Goal: Task Accomplishment & Management: Complete application form

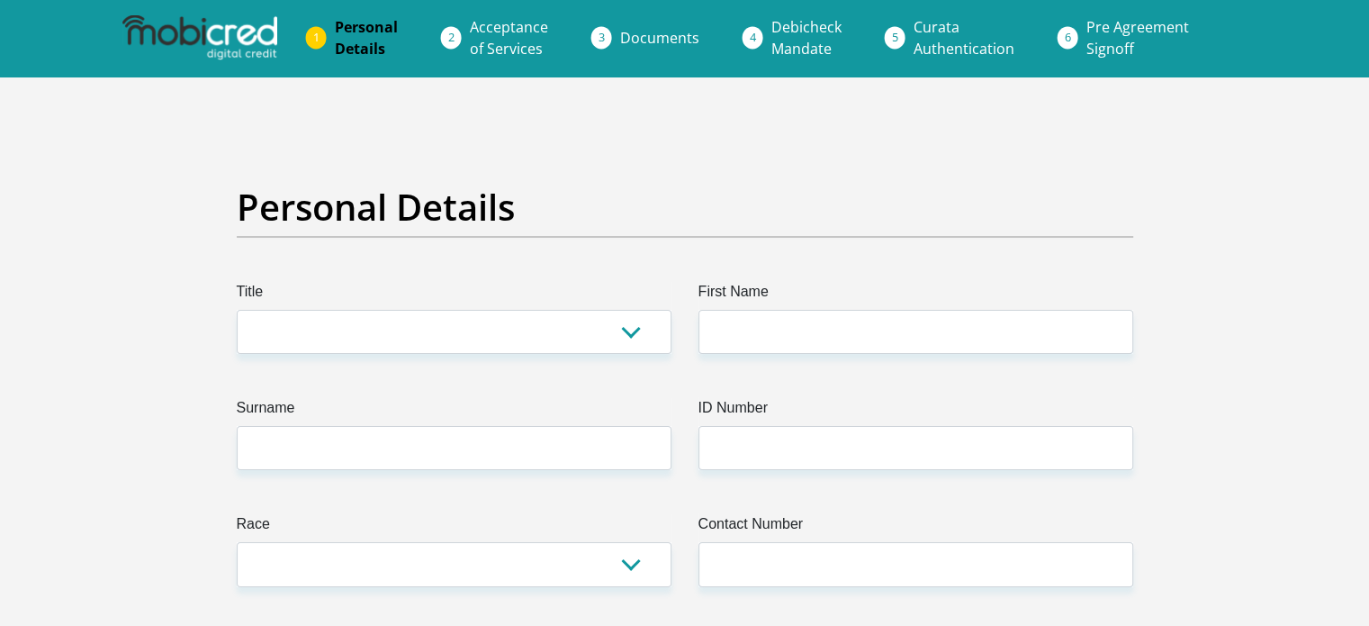
scroll to position [3, 0]
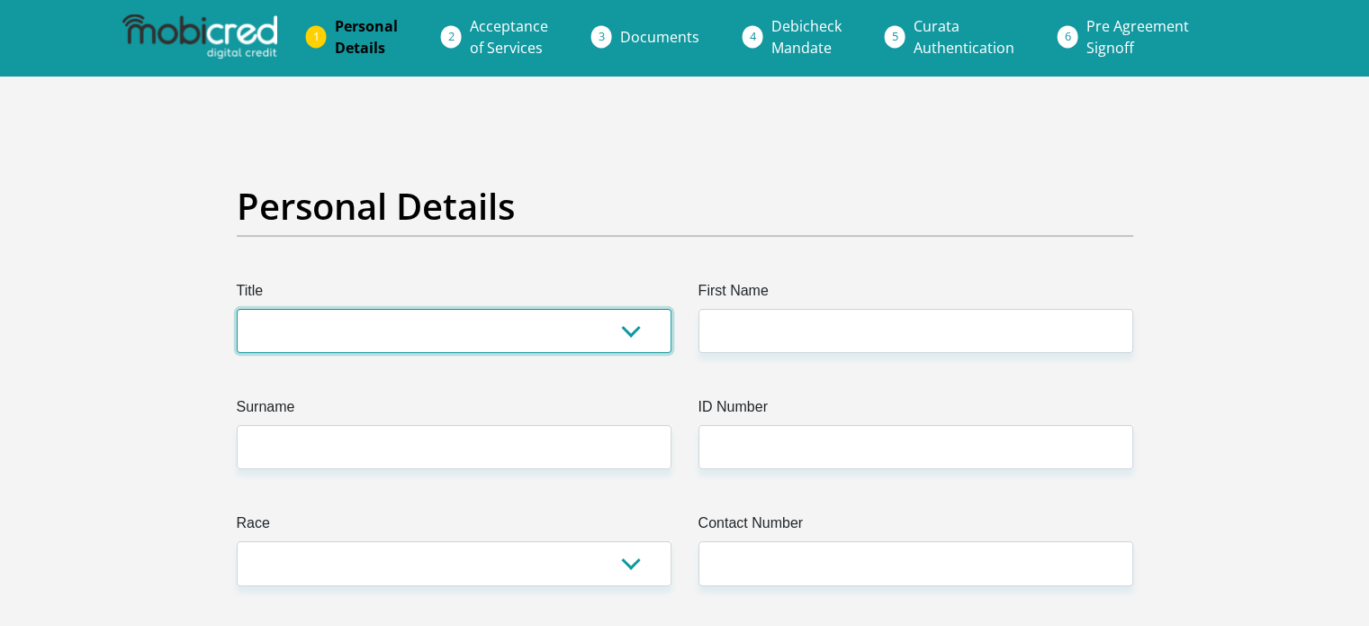
click at [409, 338] on select "Mr Ms Mrs Dr [PERSON_NAME]" at bounding box center [454, 331] width 435 height 44
select select "Mr"
click at [237, 309] on select "Mr Ms Mrs Dr [PERSON_NAME]" at bounding box center [454, 331] width 435 height 44
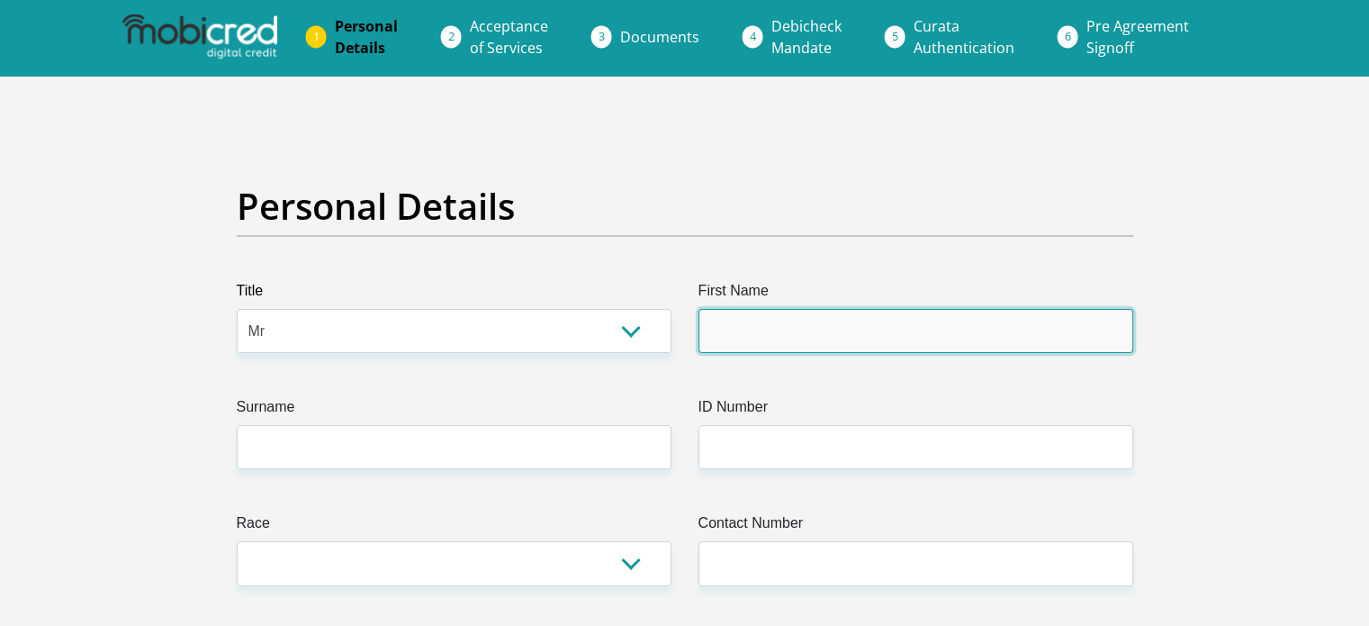
click at [817, 327] on input "First Name" at bounding box center [916, 331] width 435 height 44
type input "[PERSON_NAME]"
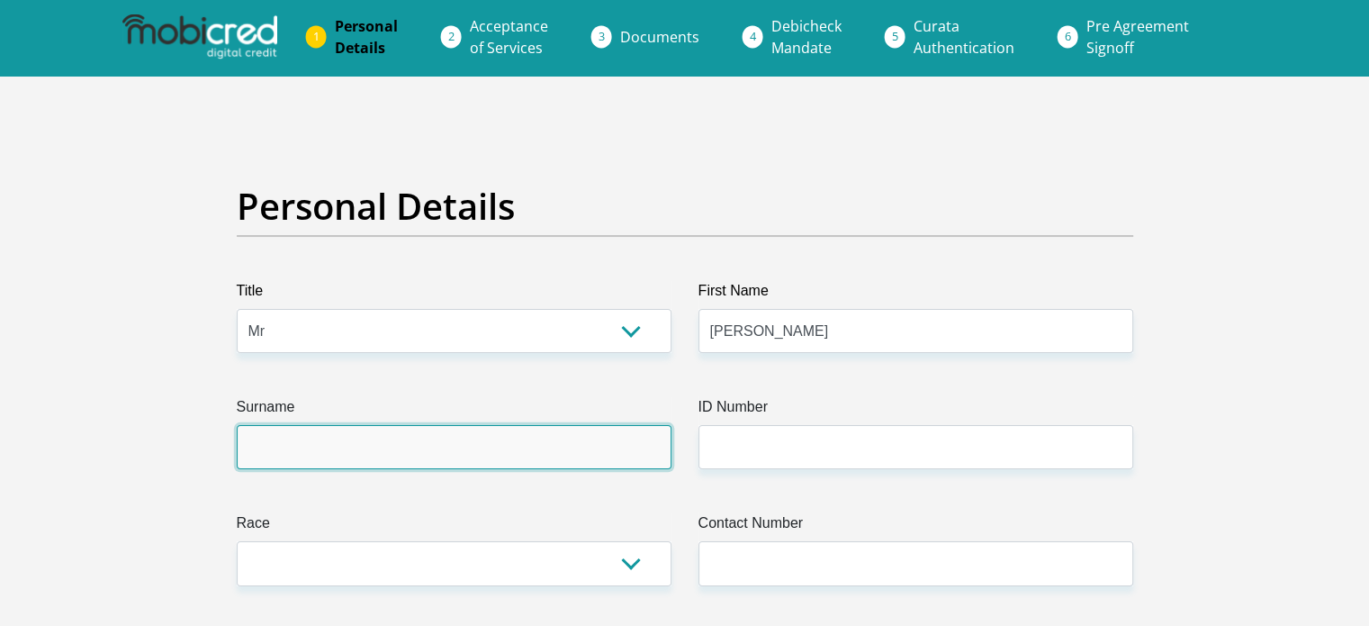
click at [525, 449] on input "Surname" at bounding box center [454, 447] width 435 height 44
type input "bobat"
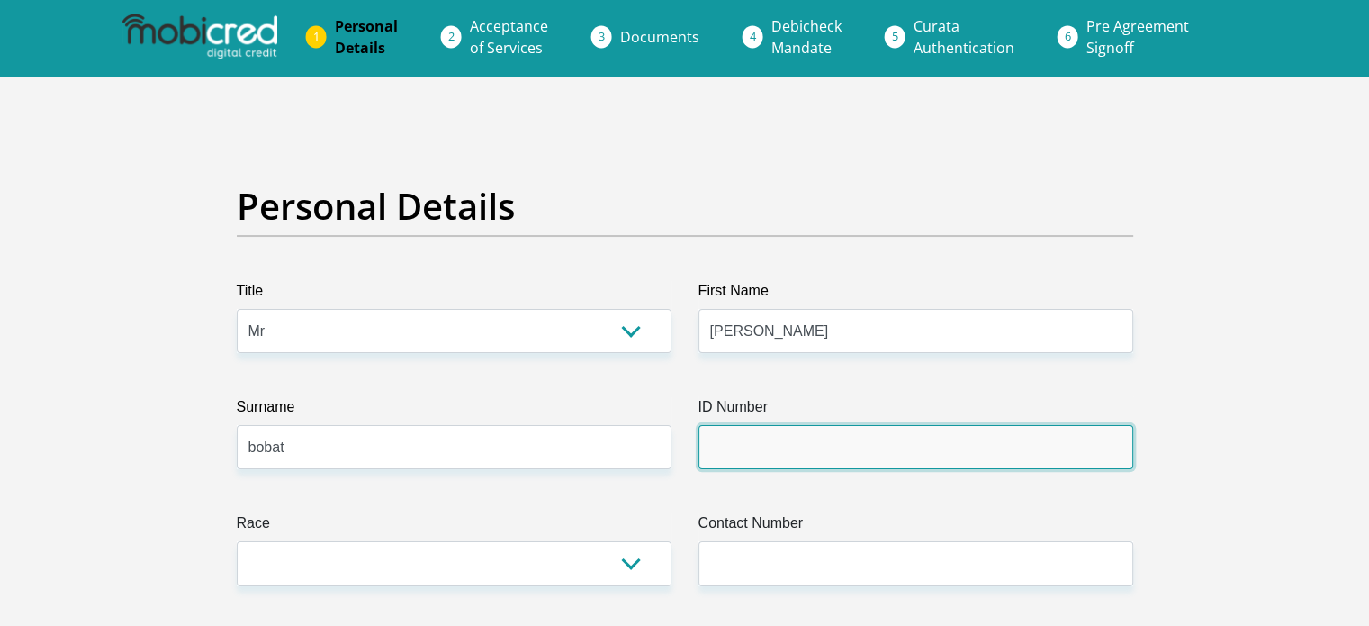
click at [759, 436] on input "ID Number" at bounding box center [916, 447] width 435 height 44
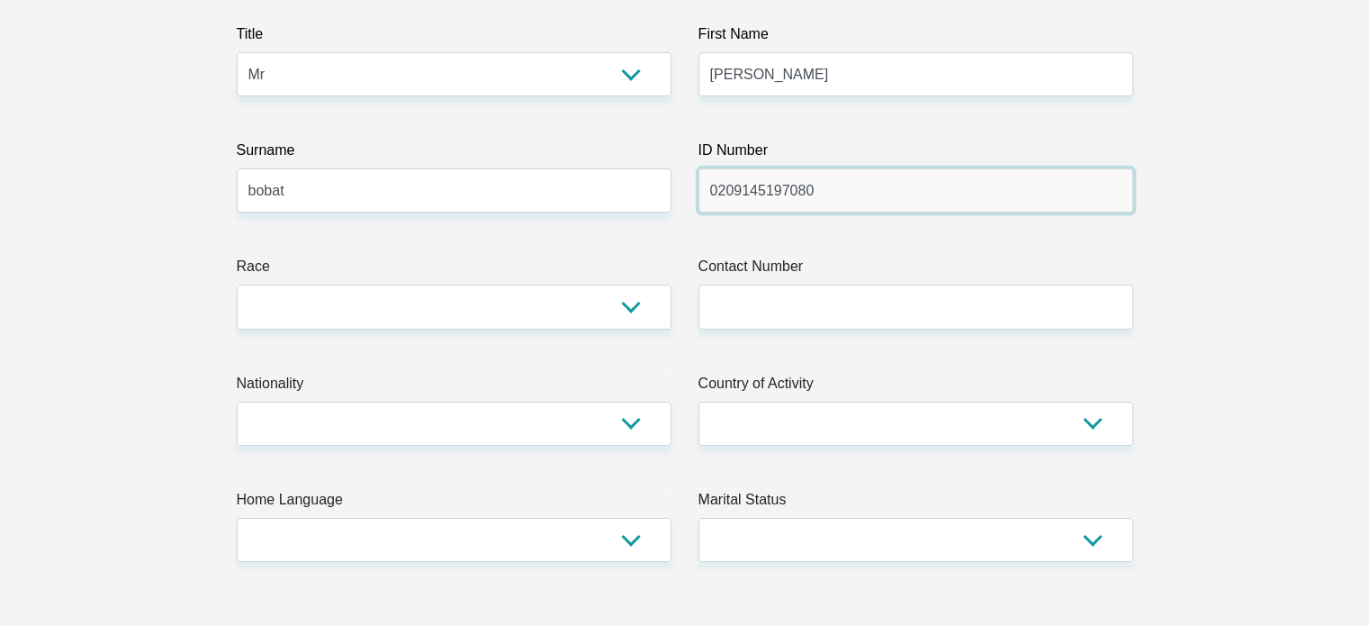
scroll to position [258, 0]
type input "0209145197080"
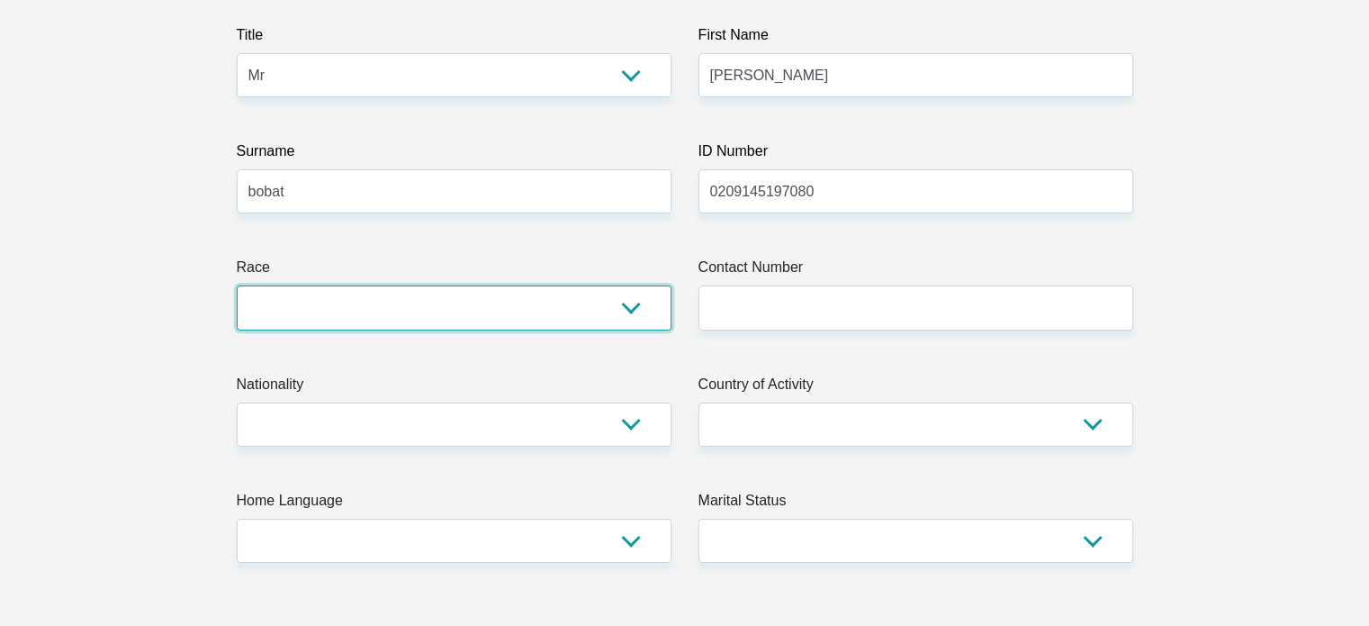
click at [574, 307] on select "Black Coloured Indian White Other" at bounding box center [454, 307] width 435 height 44
select select "3"
click at [237, 285] on select "Black Coloured Indian White Other" at bounding box center [454, 307] width 435 height 44
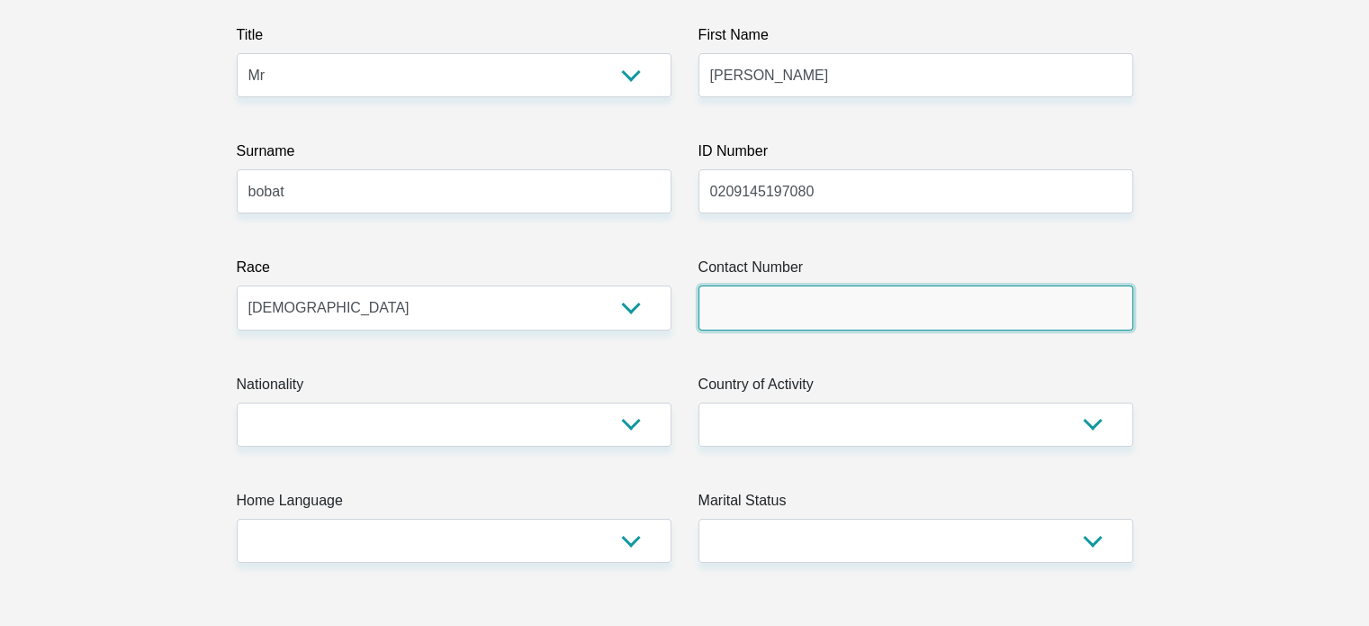
click at [768, 287] on input "Contact Number" at bounding box center [916, 307] width 435 height 44
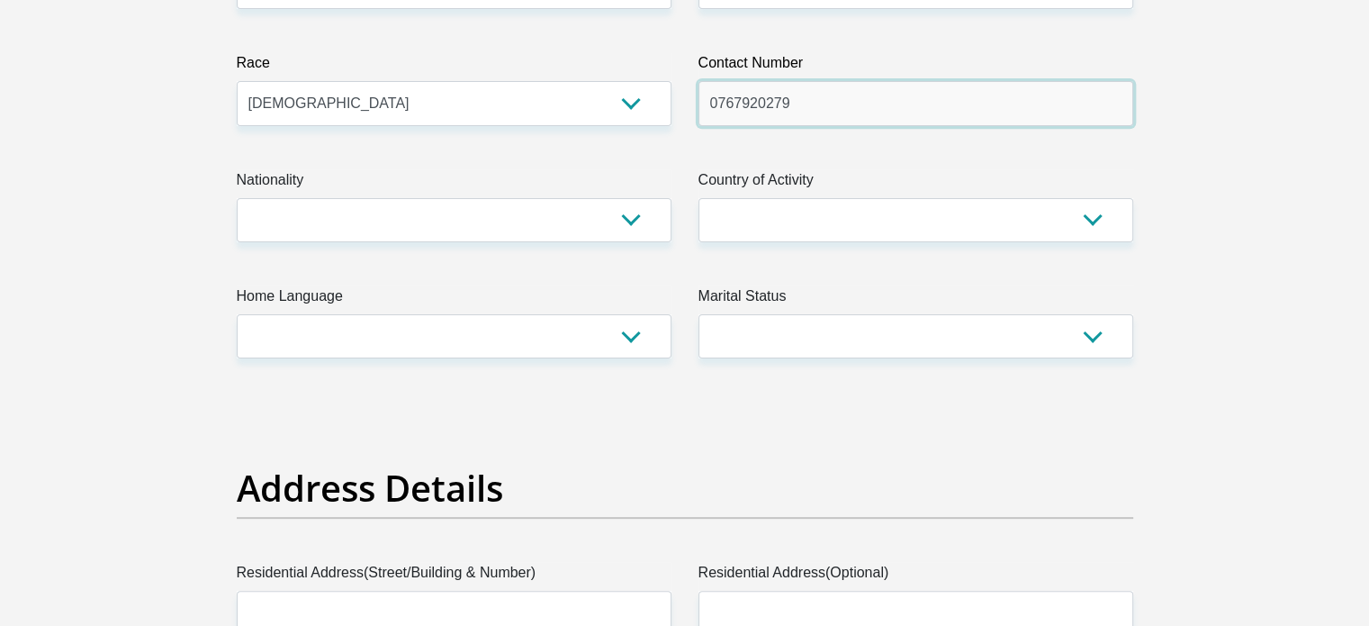
scroll to position [474, 0]
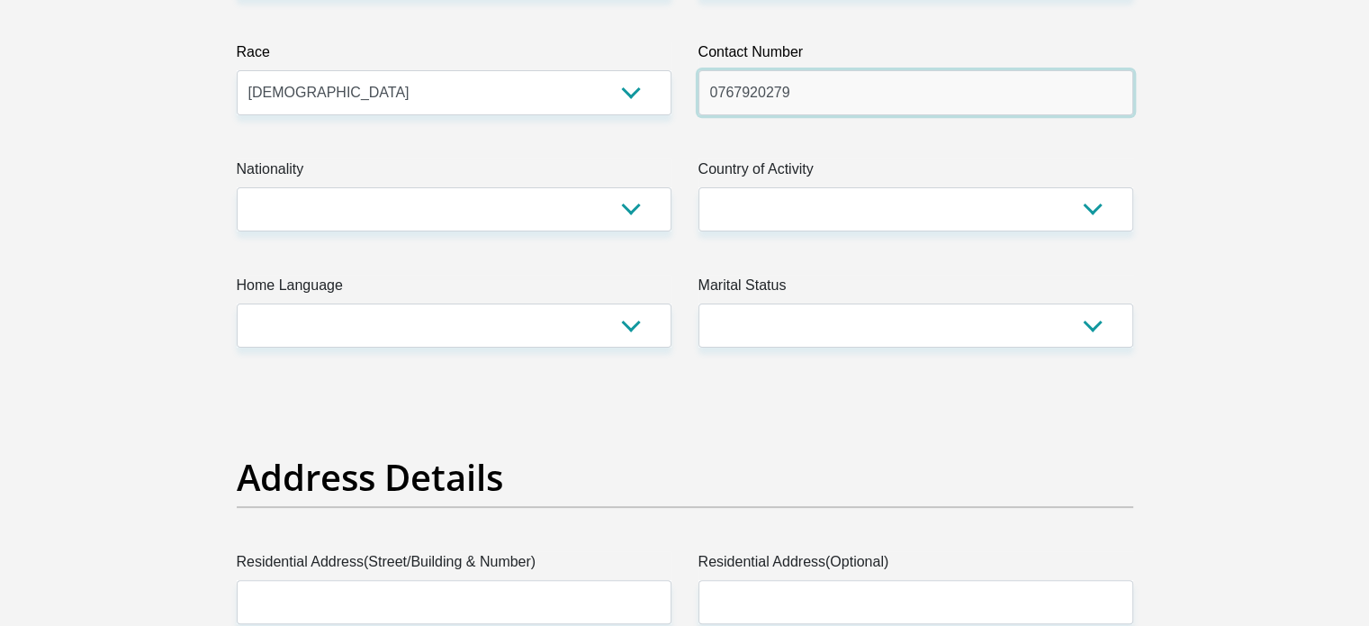
type input "0767920279"
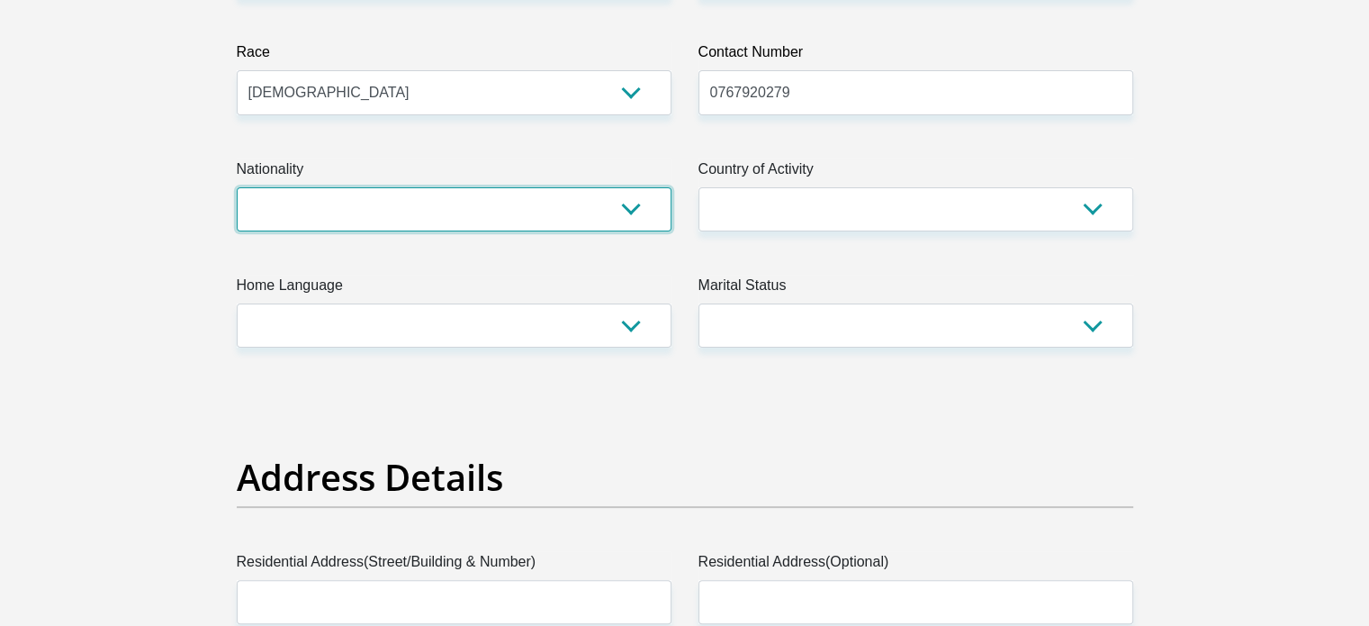
click at [543, 219] on select "[GEOGRAPHIC_DATA] [GEOGRAPHIC_DATA] [GEOGRAPHIC_DATA] [GEOGRAPHIC_DATA] [GEOGRA…" at bounding box center [454, 209] width 435 height 44
select select "ZAF"
click at [237, 187] on select "[GEOGRAPHIC_DATA] [GEOGRAPHIC_DATA] [GEOGRAPHIC_DATA] [GEOGRAPHIC_DATA] [GEOGRA…" at bounding box center [454, 209] width 435 height 44
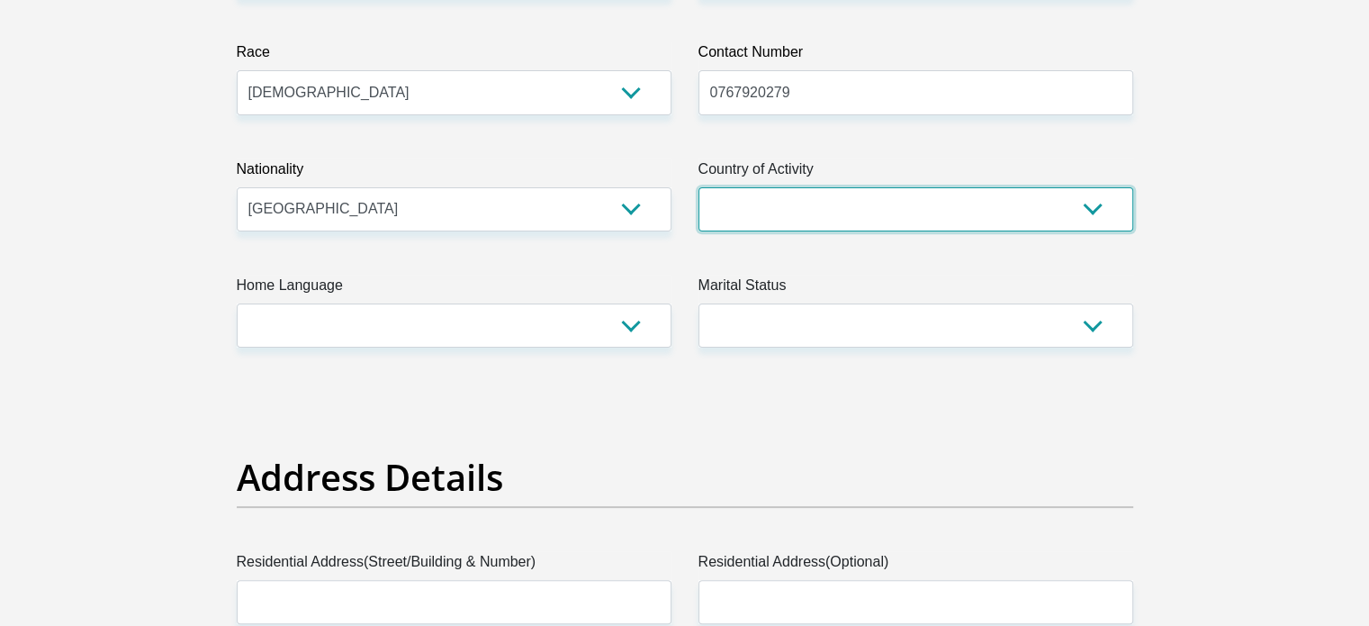
click at [825, 214] on select "[GEOGRAPHIC_DATA] [GEOGRAPHIC_DATA] [GEOGRAPHIC_DATA] [GEOGRAPHIC_DATA] [GEOGRA…" at bounding box center [916, 209] width 435 height 44
select select "ZAF"
click at [699, 187] on select "[GEOGRAPHIC_DATA] [GEOGRAPHIC_DATA] [GEOGRAPHIC_DATA] [GEOGRAPHIC_DATA] [GEOGRA…" at bounding box center [916, 209] width 435 height 44
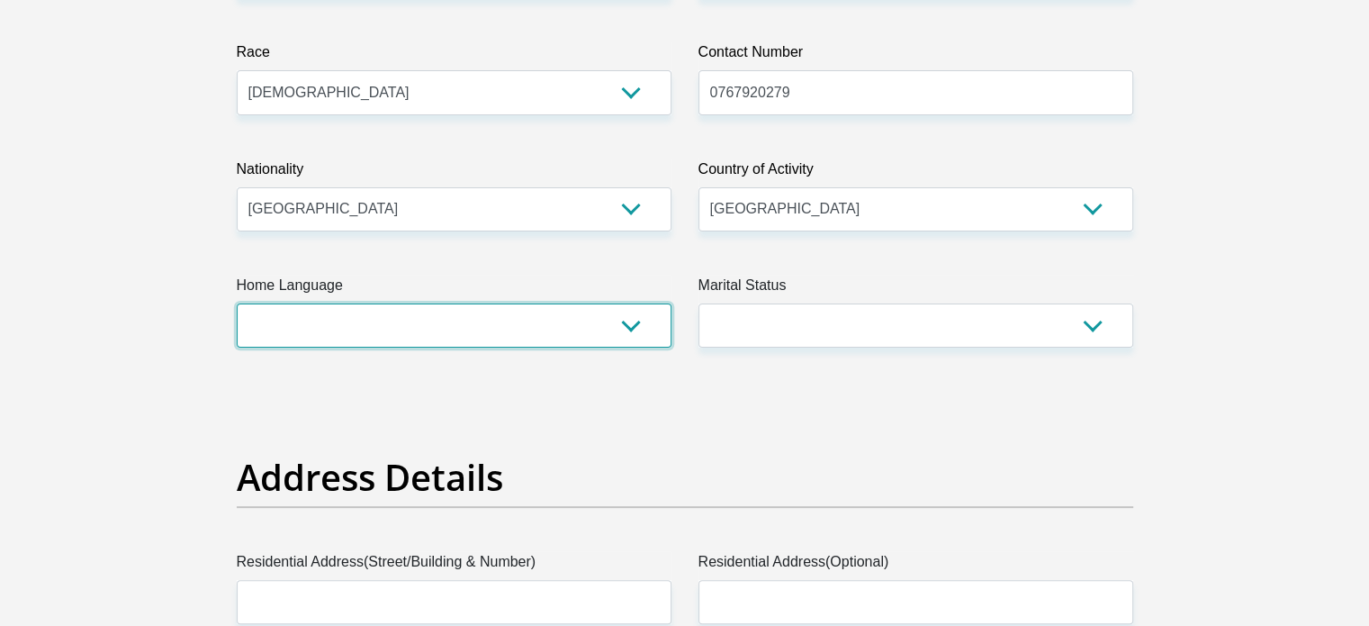
click at [483, 337] on select "Afrikaans English Sepedi South Ndebele Southern Sotho Swati Tsonga Tswana Venda…" at bounding box center [454, 325] width 435 height 44
select select "eng"
click at [237, 303] on select "Afrikaans English Sepedi South Ndebele Southern Sotho Swati Tsonga Tswana Venda…" at bounding box center [454, 325] width 435 height 44
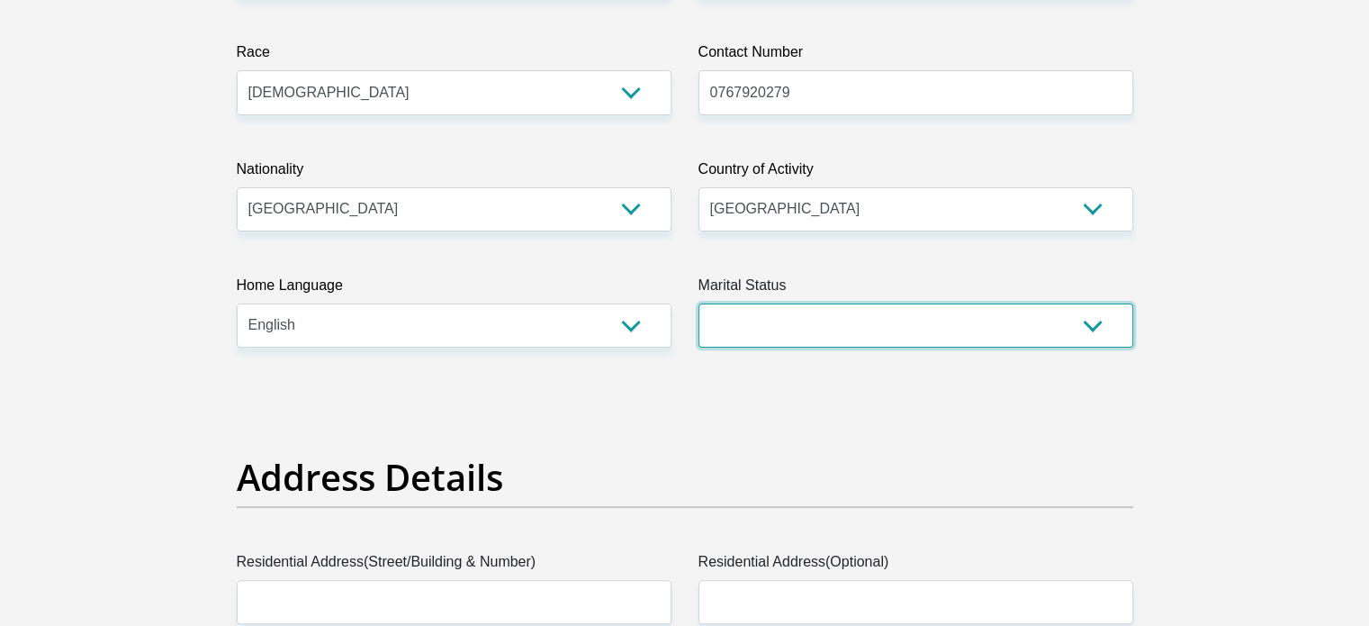
click at [888, 342] on select "Married ANC Single Divorced Widowed Married COP or Customary Law" at bounding box center [916, 325] width 435 height 44
select select "2"
click at [699, 303] on select "Married ANC Single Divorced Widowed Married COP or Customary Law" at bounding box center [916, 325] width 435 height 44
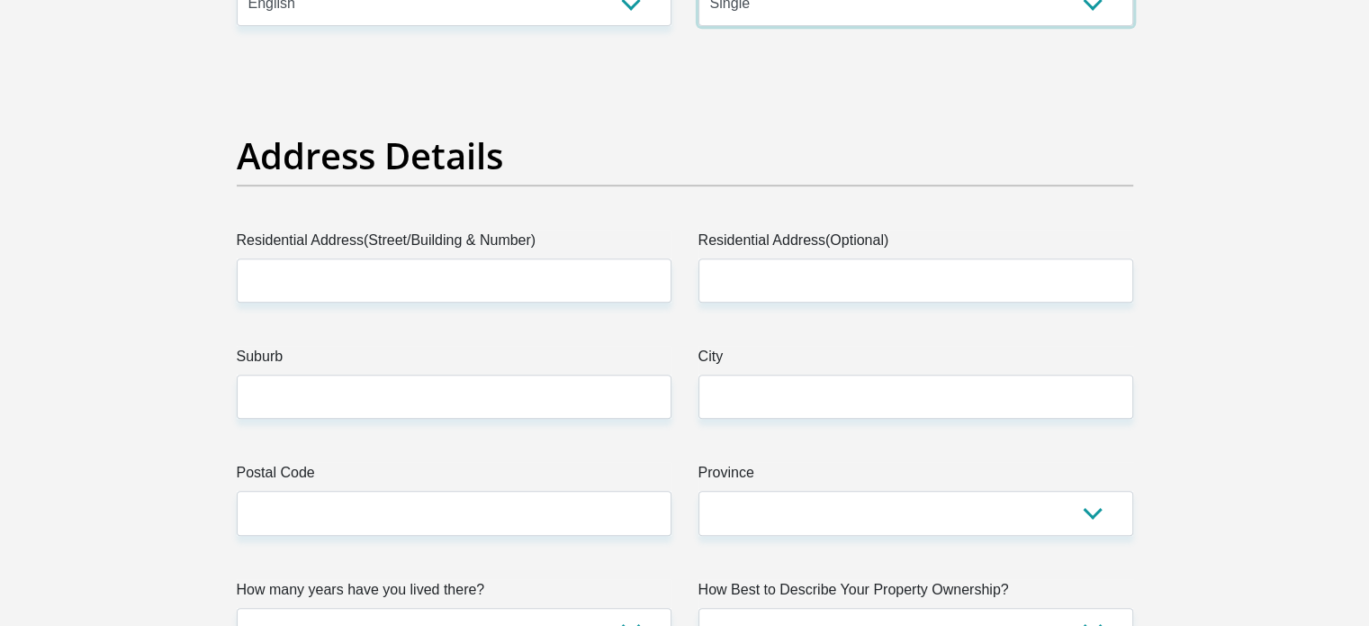
scroll to position [794, 0]
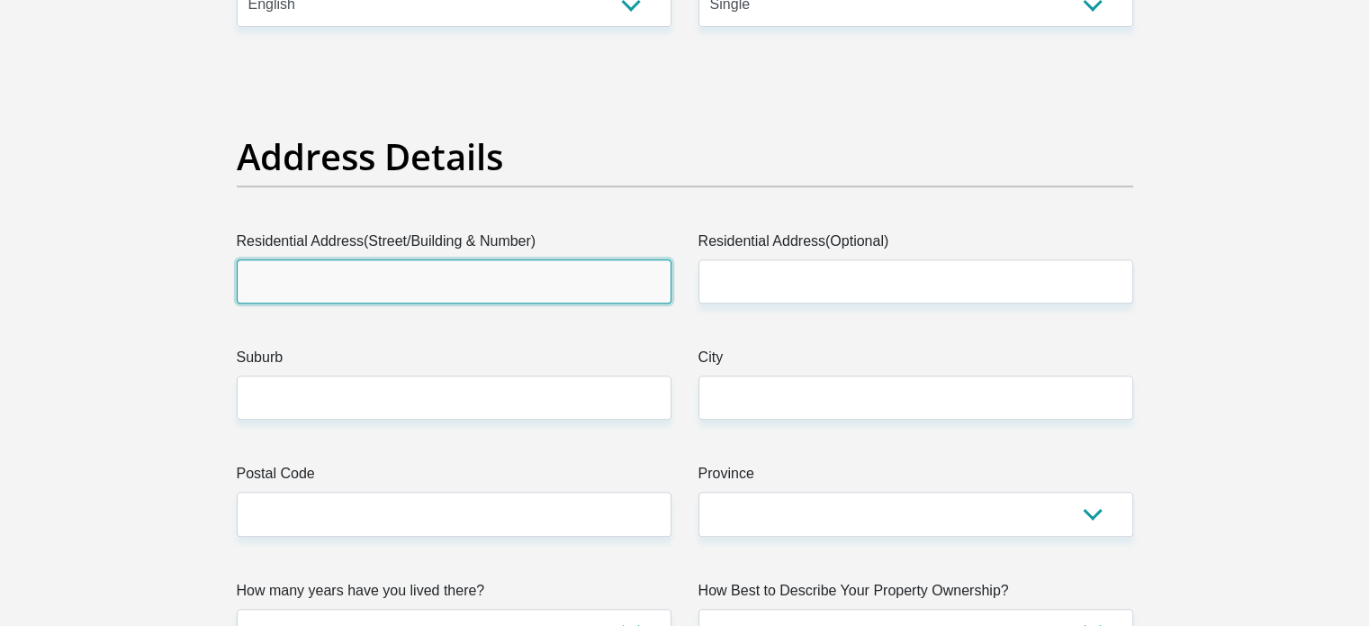
click at [318, 268] on input "Residential Address(Street/Building & Number)" at bounding box center [454, 281] width 435 height 44
drag, startPoint x: 318, startPoint y: 268, endPoint x: 391, endPoint y: 333, distance: 97.6
type input "[STREET_ADDRESS]"
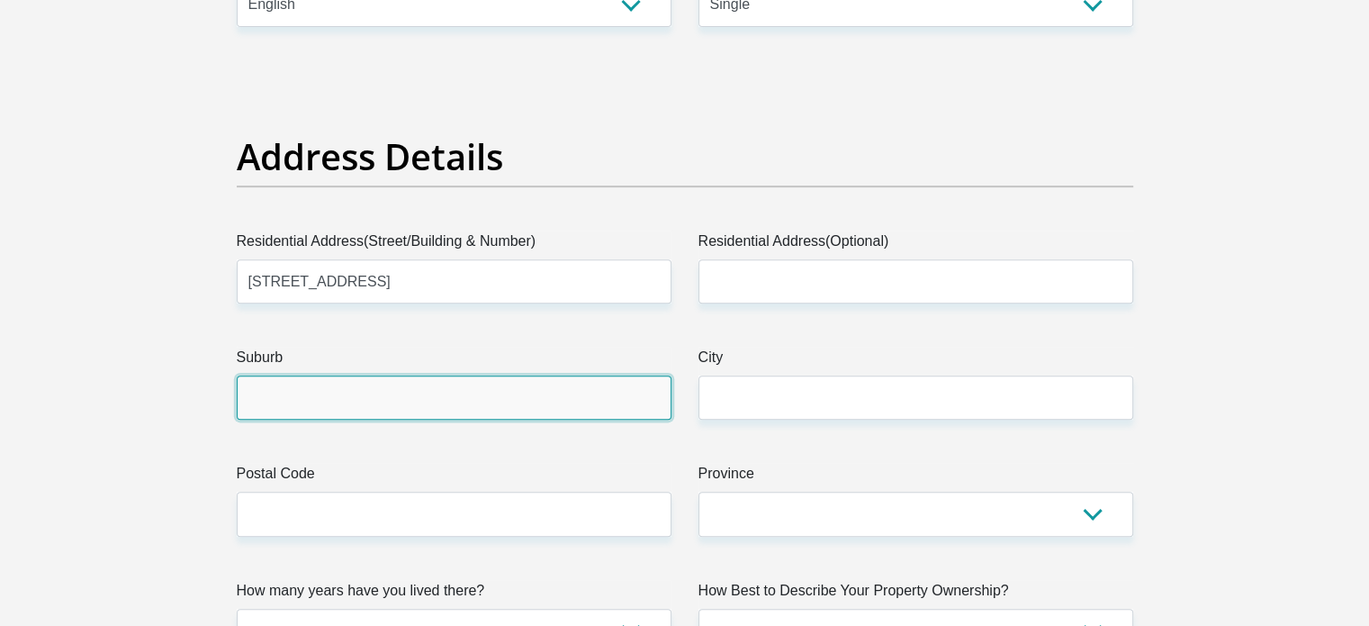
type input "[GEOGRAPHIC_DATA]"
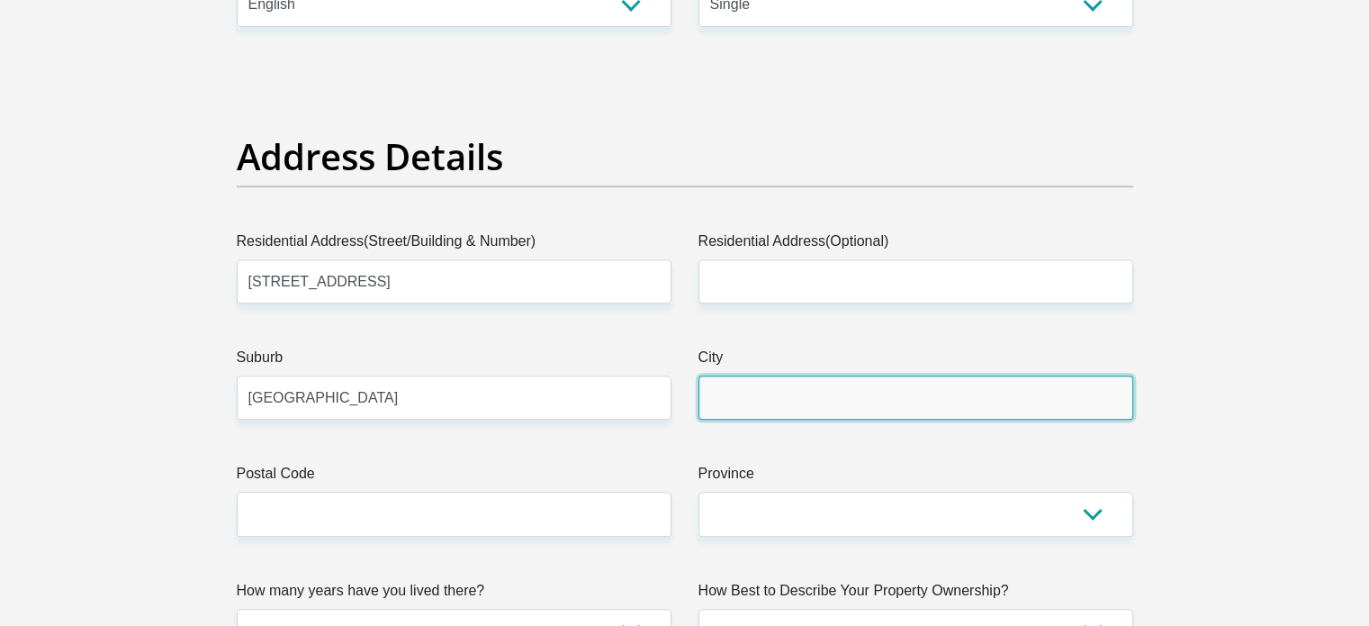
type input "[GEOGRAPHIC_DATA]"
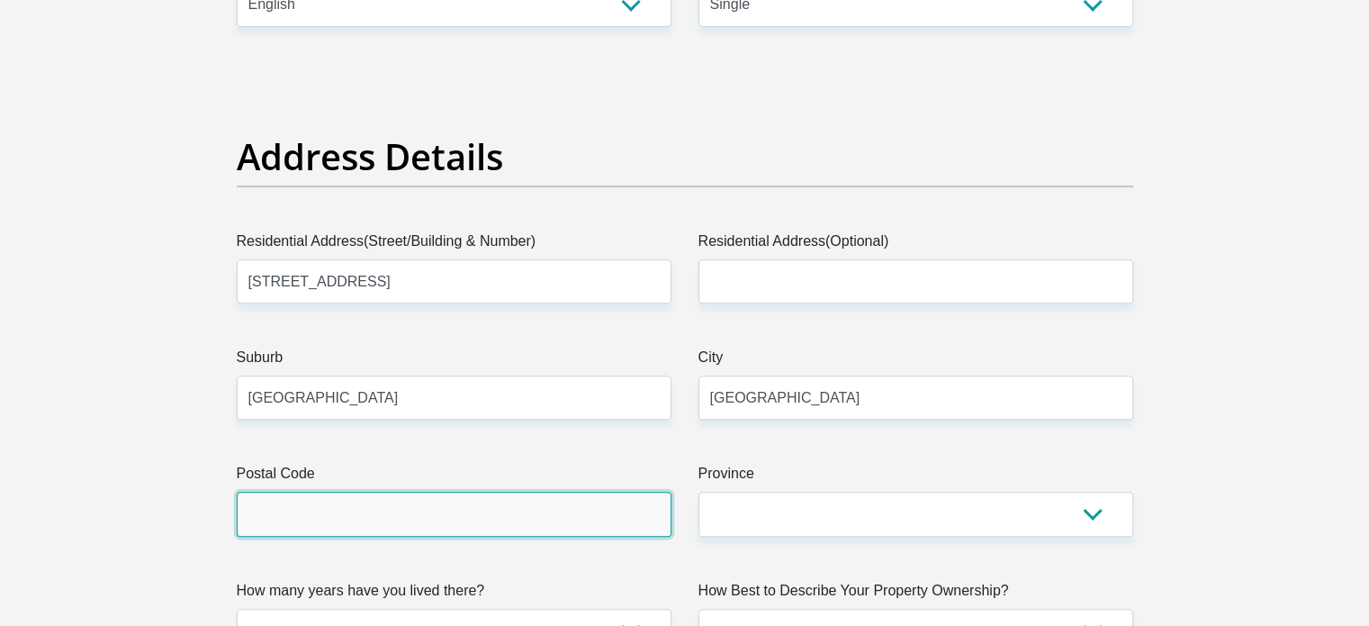
type input "4051"
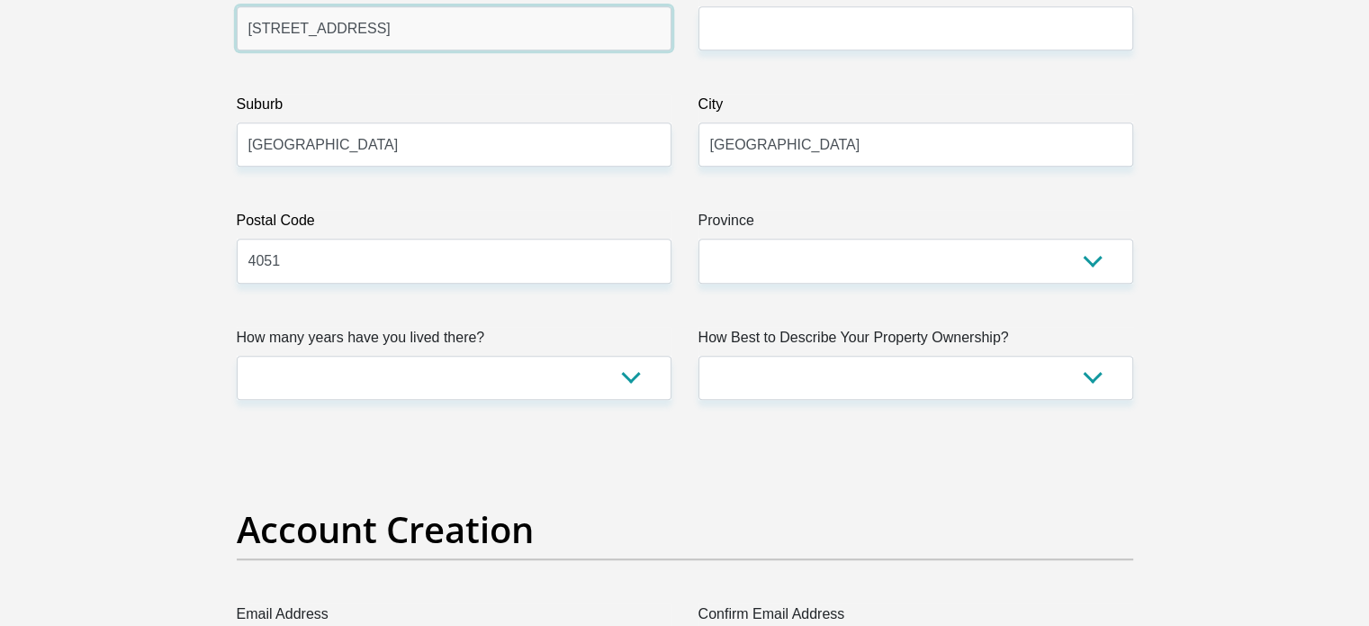
scroll to position [1052, 0]
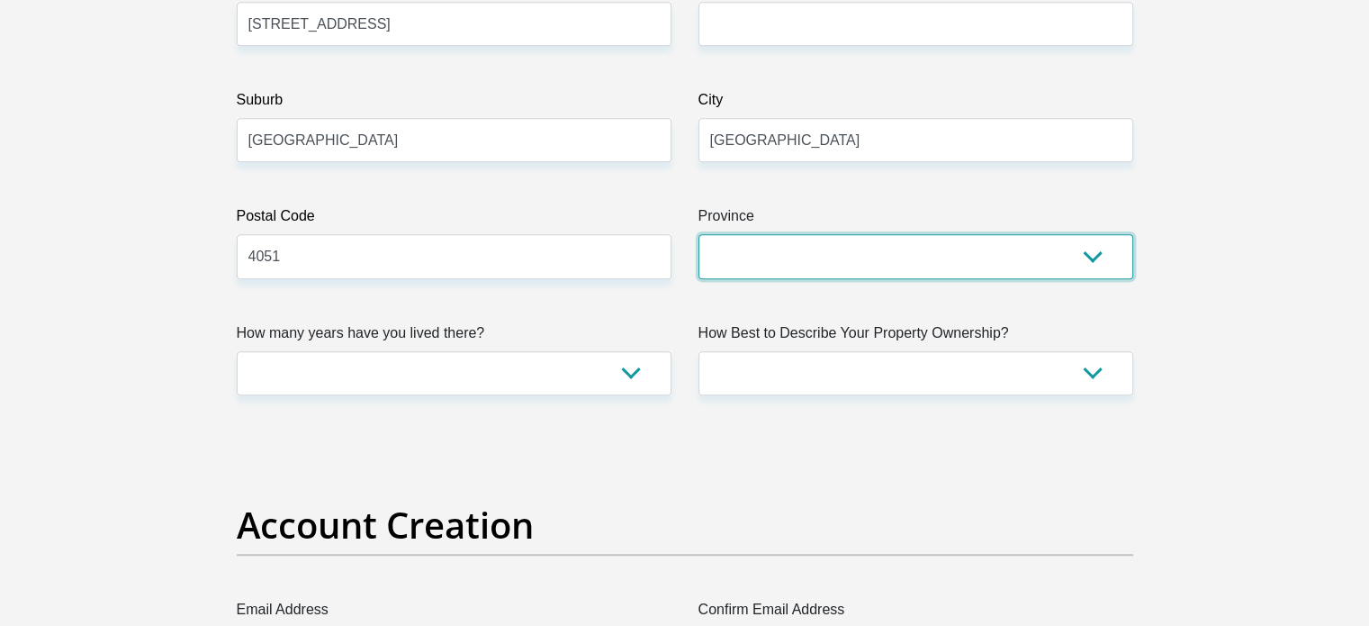
click at [801, 248] on select "Eastern Cape Free State [GEOGRAPHIC_DATA] [GEOGRAPHIC_DATA][DATE] [GEOGRAPHIC_D…" at bounding box center [916, 256] width 435 height 44
select select "[GEOGRAPHIC_DATA][DATE]"
click at [699, 234] on select "Eastern Cape Free State [GEOGRAPHIC_DATA] [GEOGRAPHIC_DATA][DATE] [GEOGRAPHIC_D…" at bounding box center [916, 256] width 435 height 44
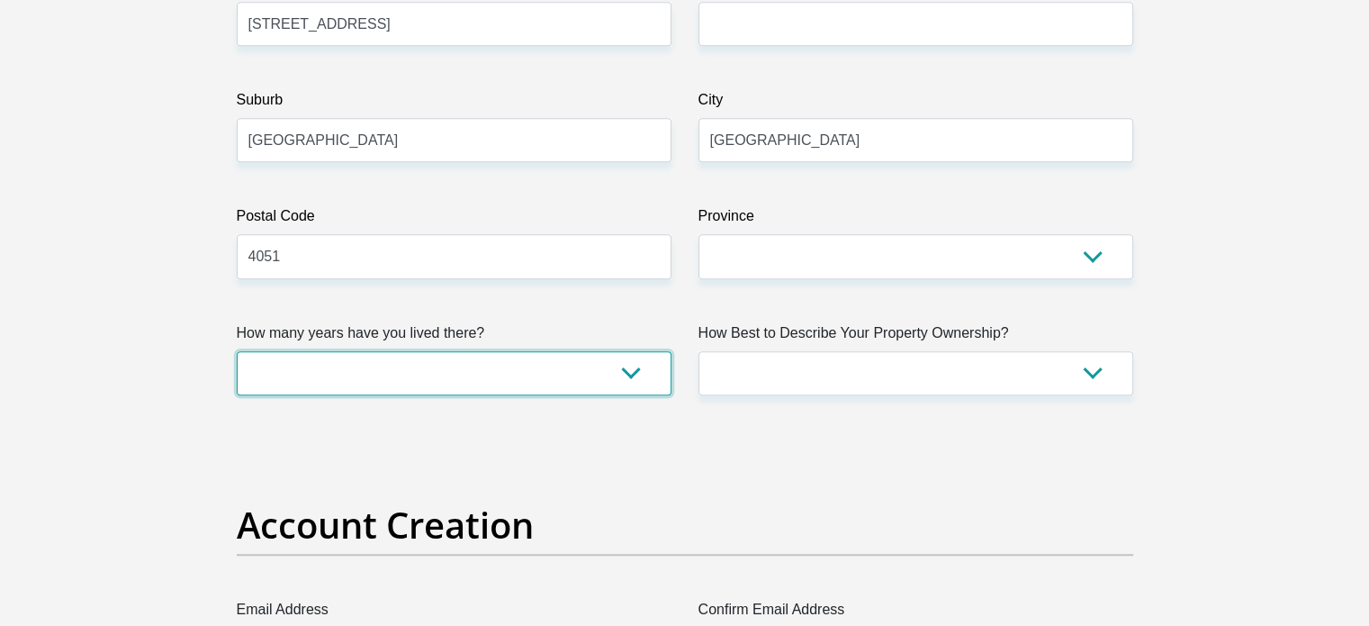
click at [501, 363] on select "less than 1 year 1-3 years 3-5 years 5+ years" at bounding box center [454, 373] width 435 height 44
select select "0"
click at [237, 351] on select "less than 1 year 1-3 years 3-5 years 5+ years" at bounding box center [454, 373] width 435 height 44
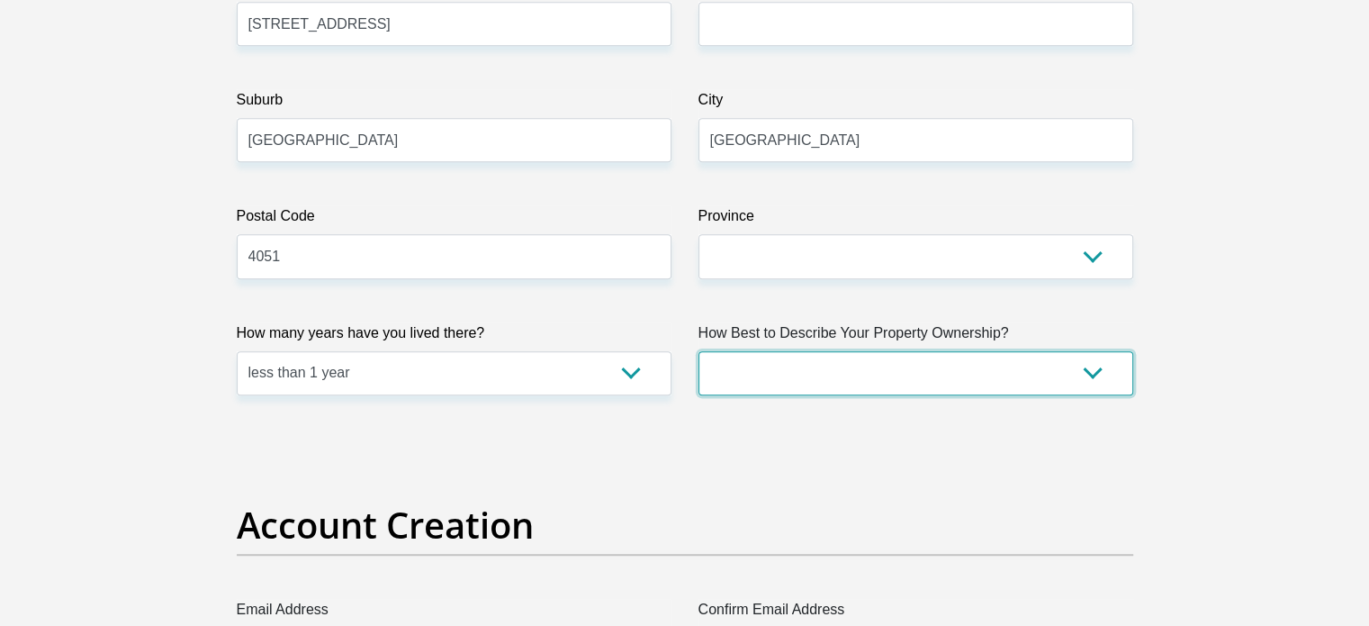
click at [792, 375] on select "Owned Rented Family Owned Company Dwelling" at bounding box center [916, 373] width 435 height 44
select select "Rented"
click at [699, 351] on select "Owned Rented Family Owned Company Dwelling" at bounding box center [916, 373] width 435 height 44
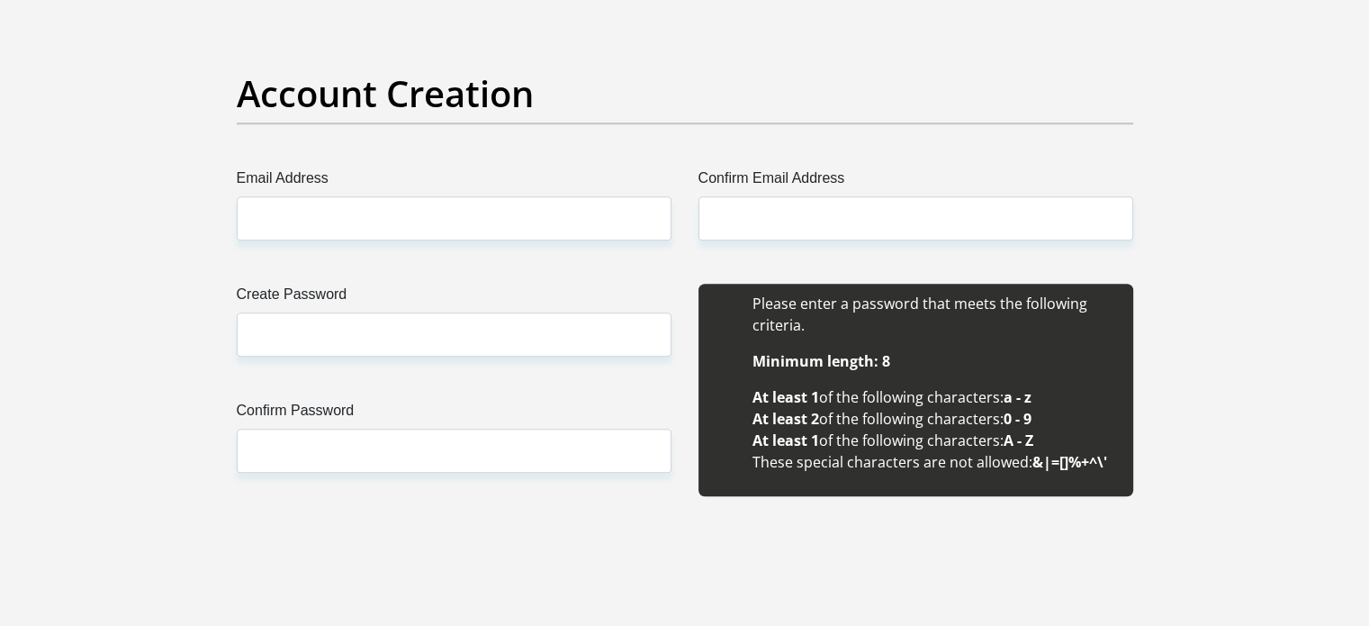
scroll to position [1490, 0]
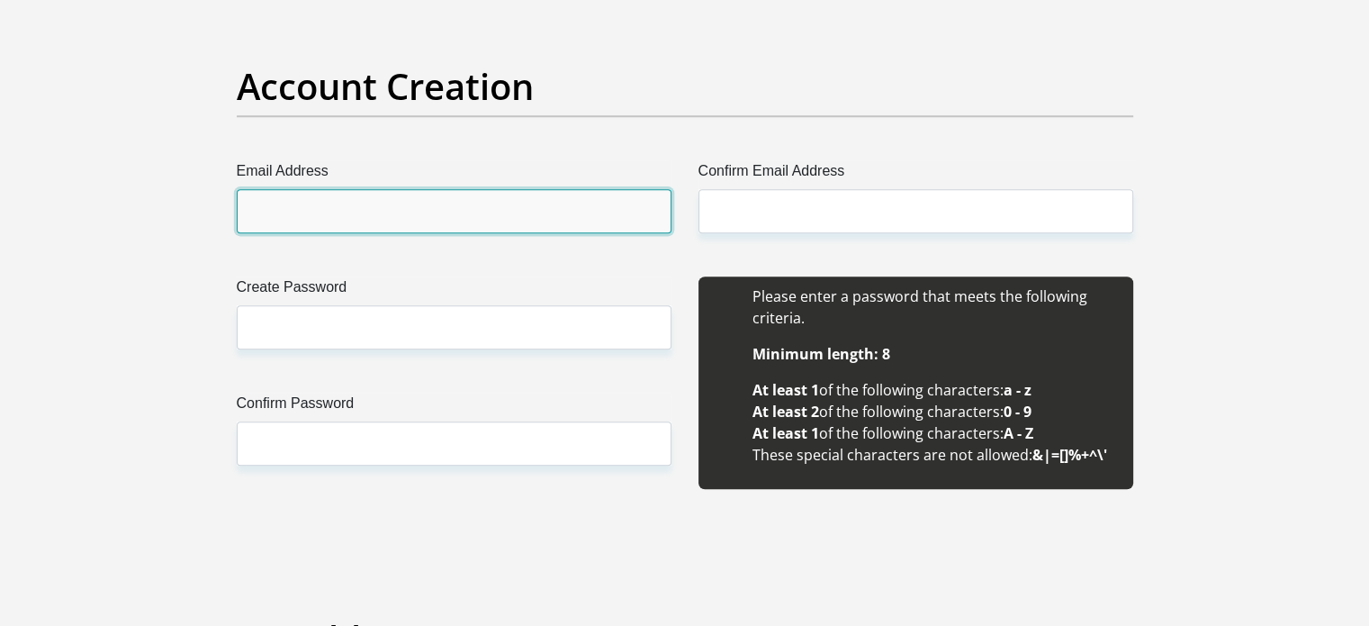
click at [427, 210] on input "Email Address" at bounding box center [454, 211] width 435 height 44
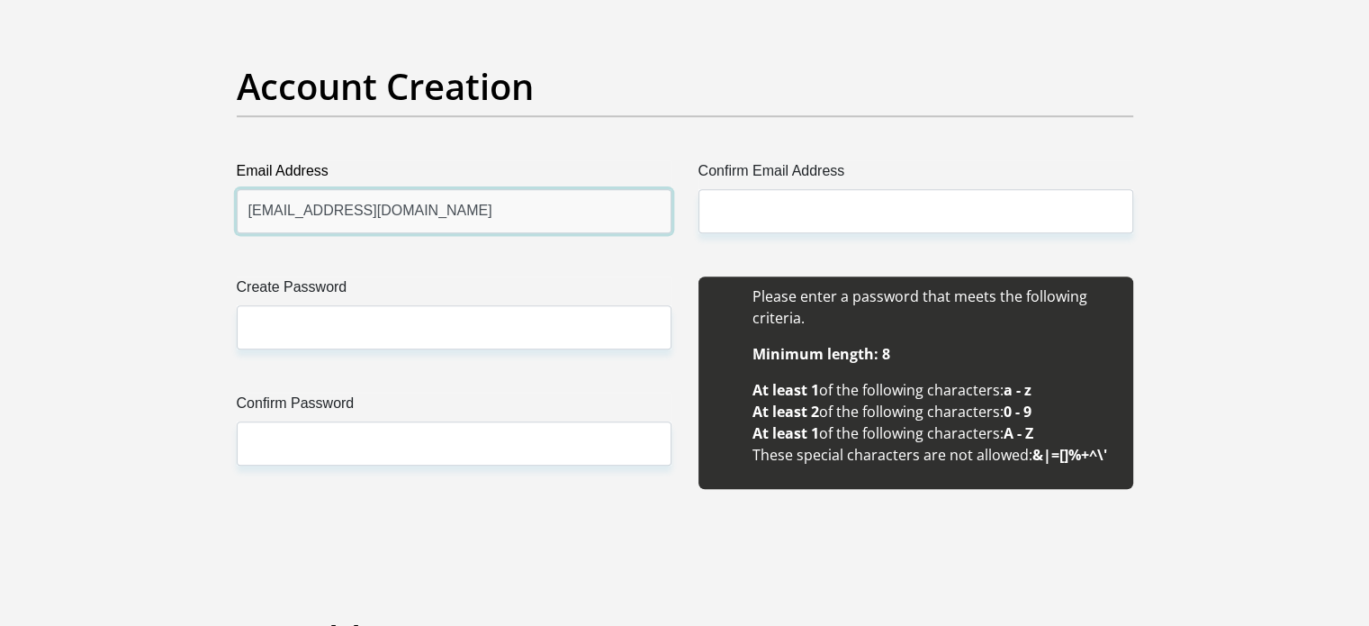
drag, startPoint x: 553, startPoint y: 194, endPoint x: 170, endPoint y: 205, distance: 382.8
type input "[EMAIL_ADDRESS][DOMAIN_NAME]"
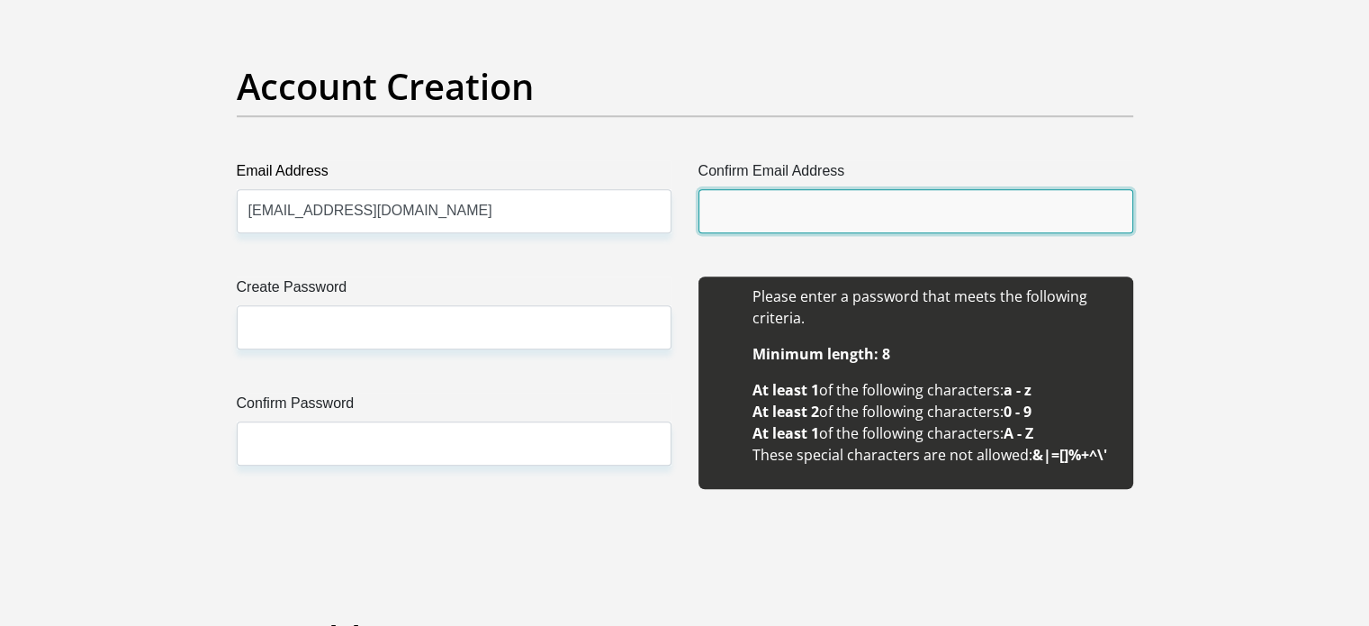
click at [805, 191] on input "Confirm Email Address" at bounding box center [916, 211] width 435 height 44
paste input "[EMAIL_ADDRESS][DOMAIN_NAME]"
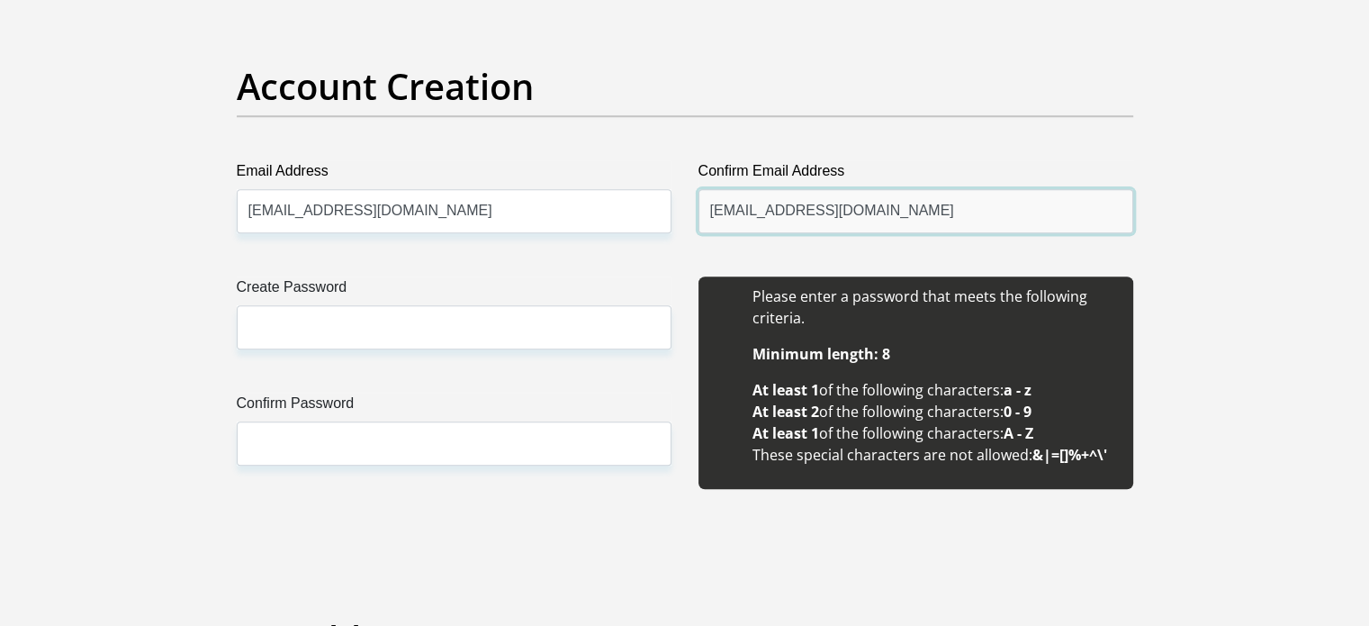
type input "[EMAIL_ADDRESS][DOMAIN_NAME]"
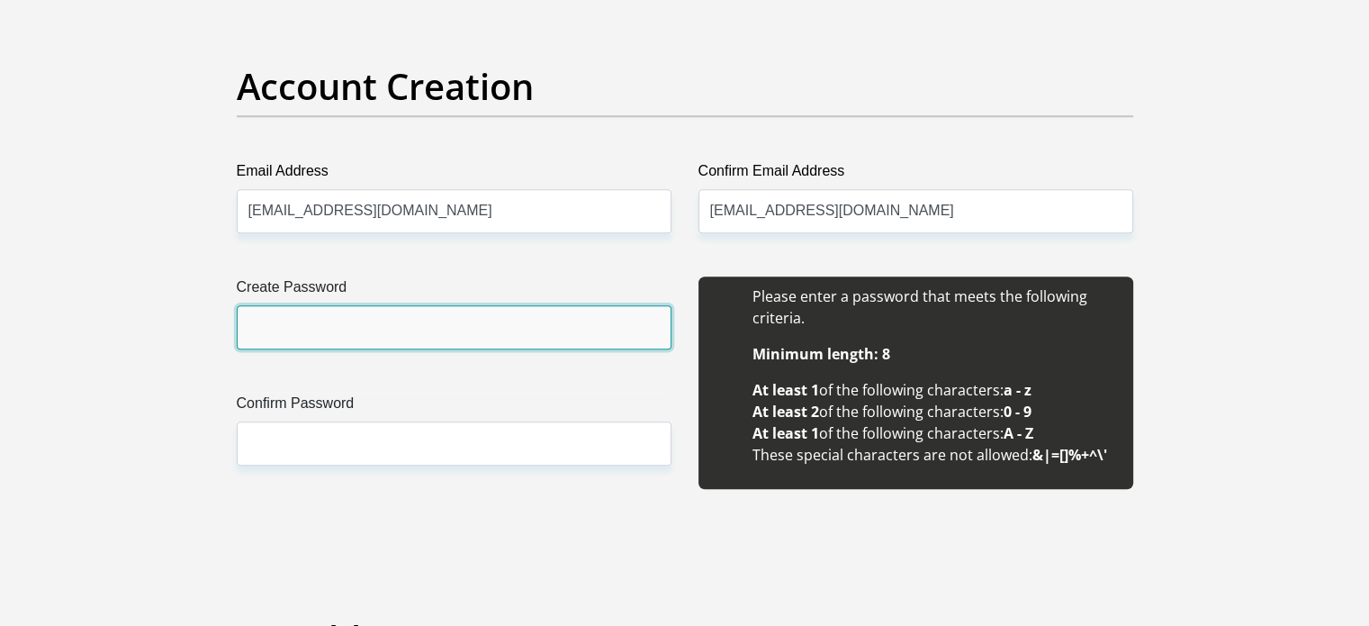
click at [331, 313] on input "Create Password" at bounding box center [454, 327] width 435 height 44
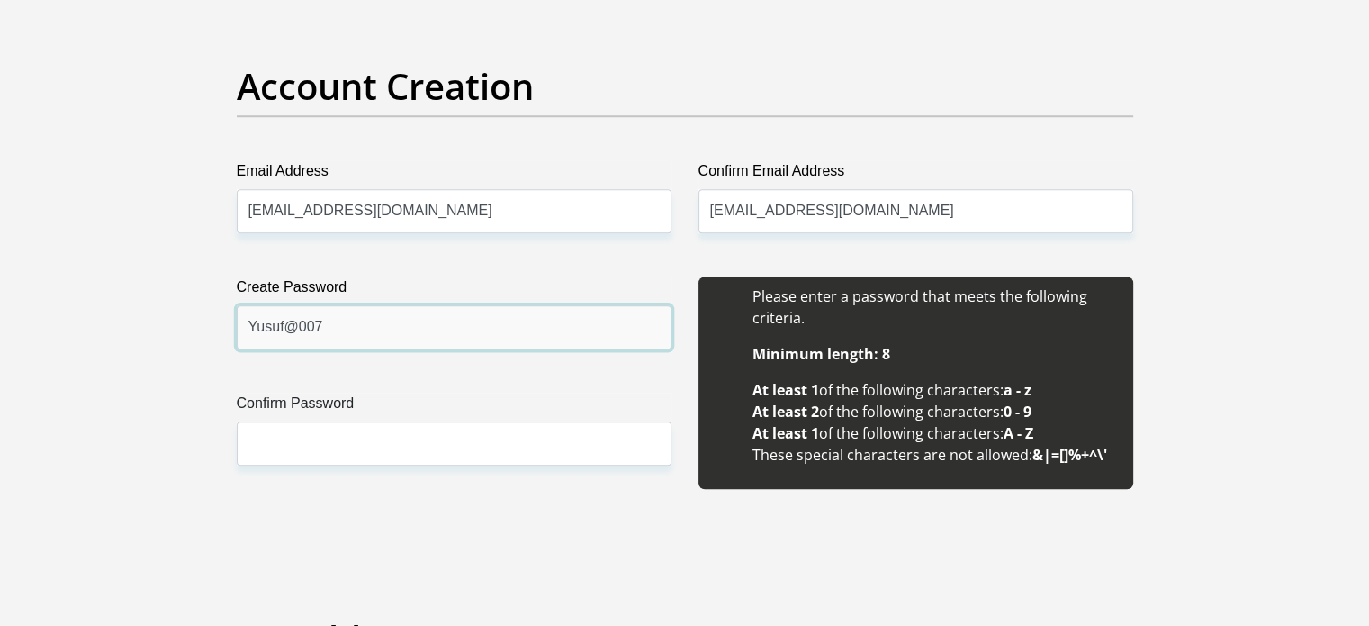
type input "Yusuf@007"
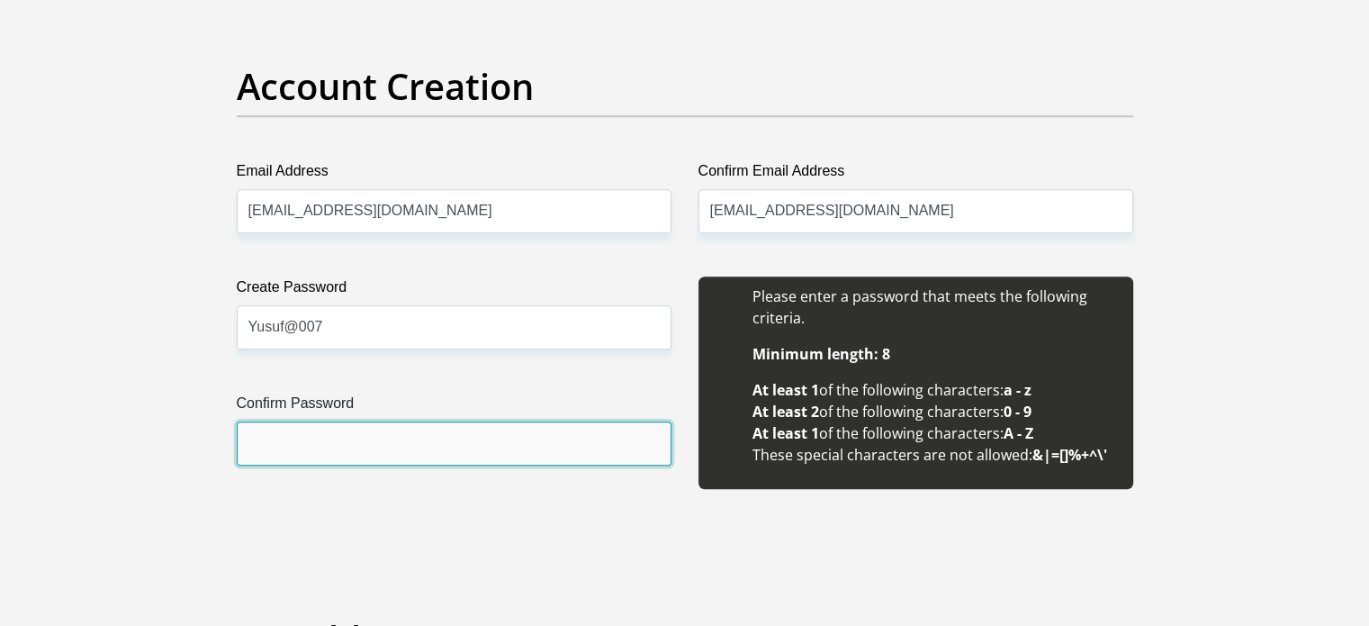
click at [375, 442] on input "Confirm Password" at bounding box center [454, 443] width 435 height 44
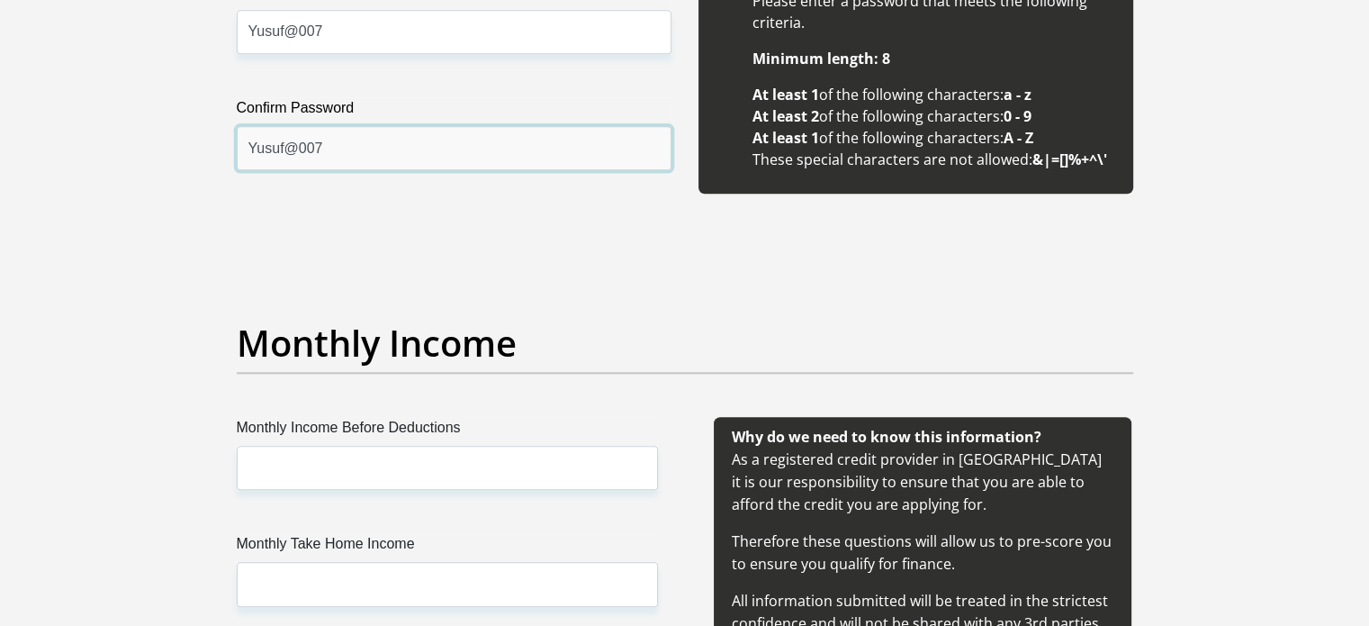
scroll to position [1790, 0]
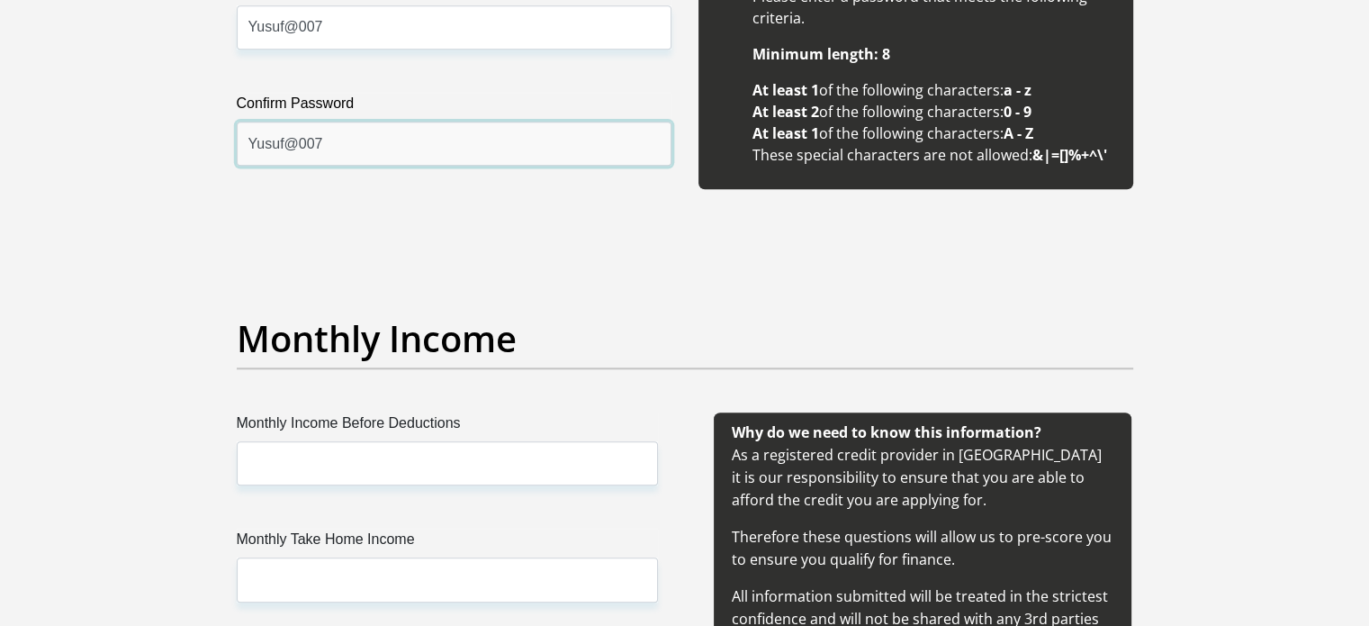
type input "Yusuf@007"
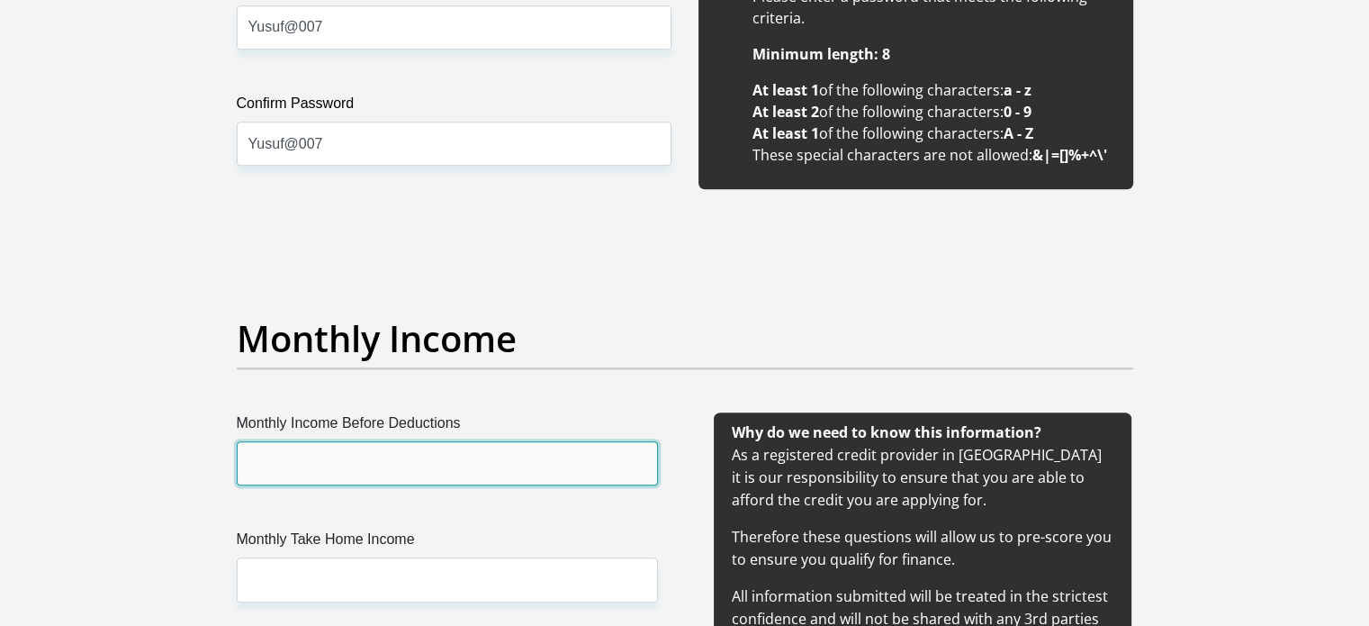
click at [375, 442] on input "Monthly Income Before Deductions" at bounding box center [447, 463] width 421 height 44
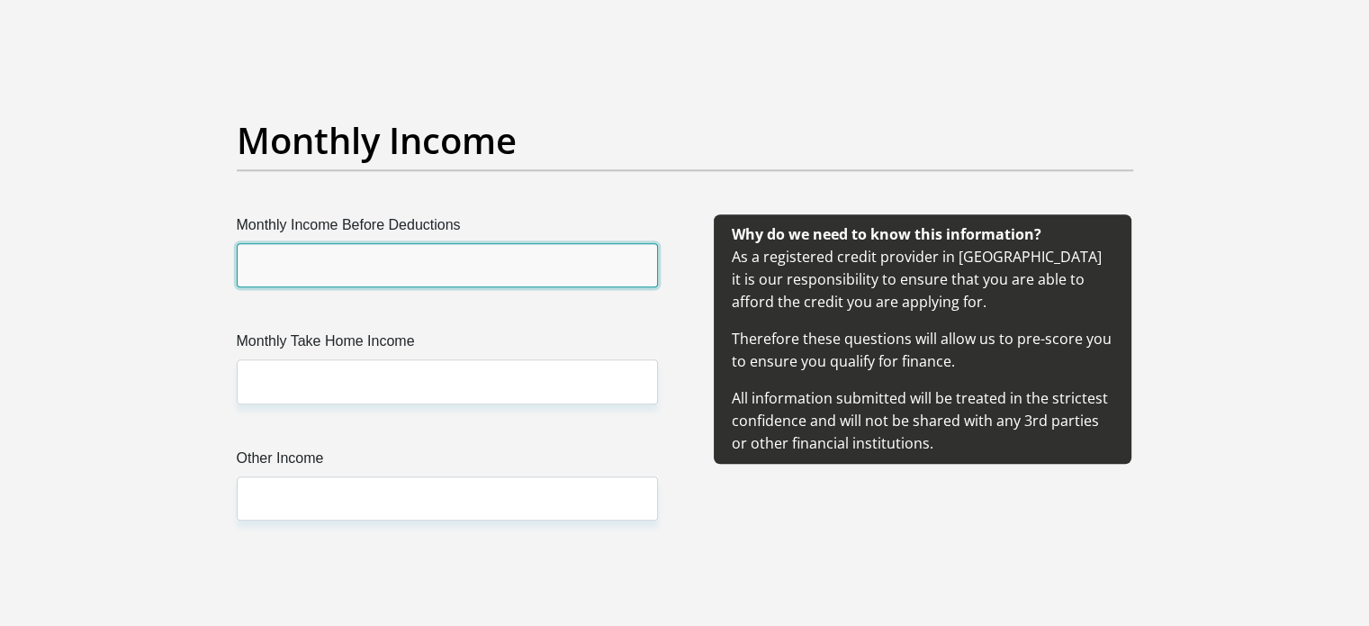
scroll to position [2009, 0]
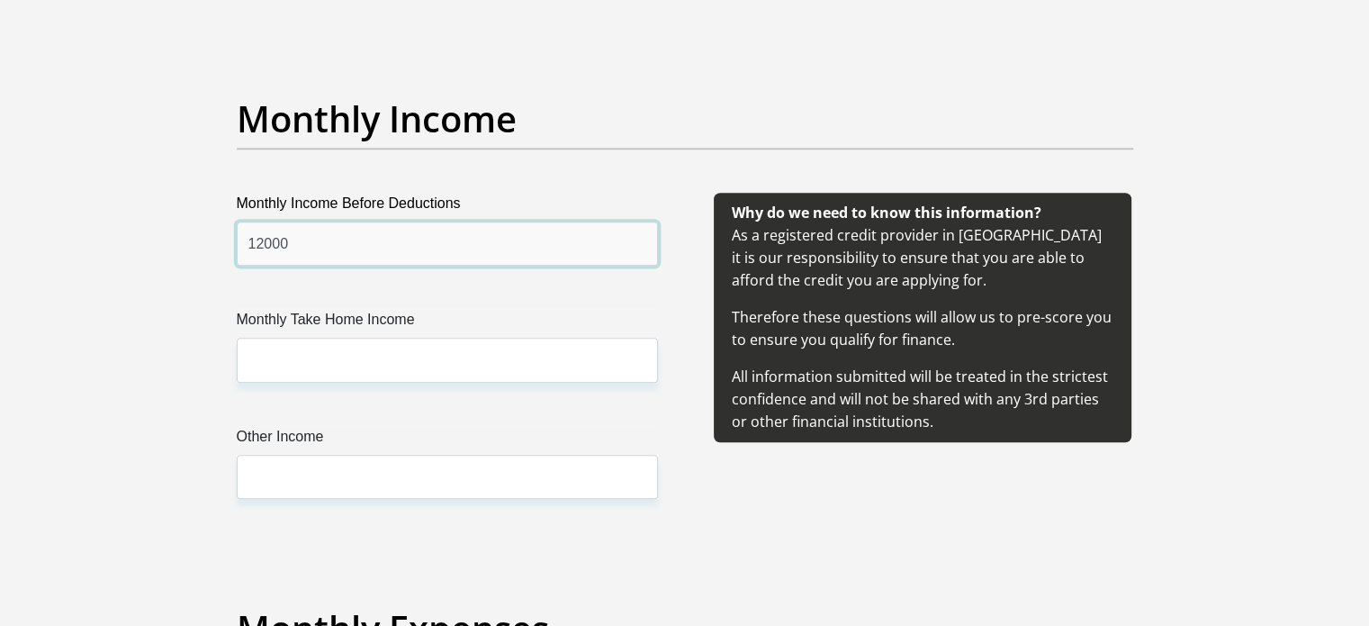
type input "12000"
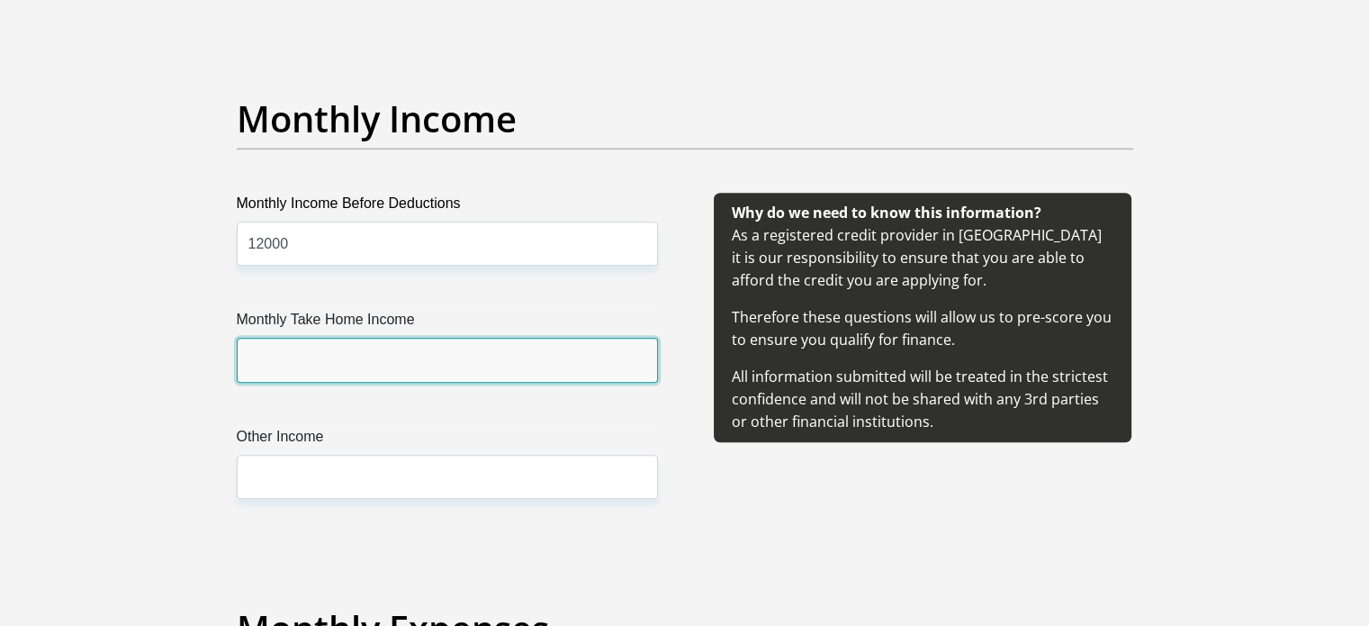
click at [385, 354] on input "Monthly Take Home Income" at bounding box center [447, 360] width 421 height 44
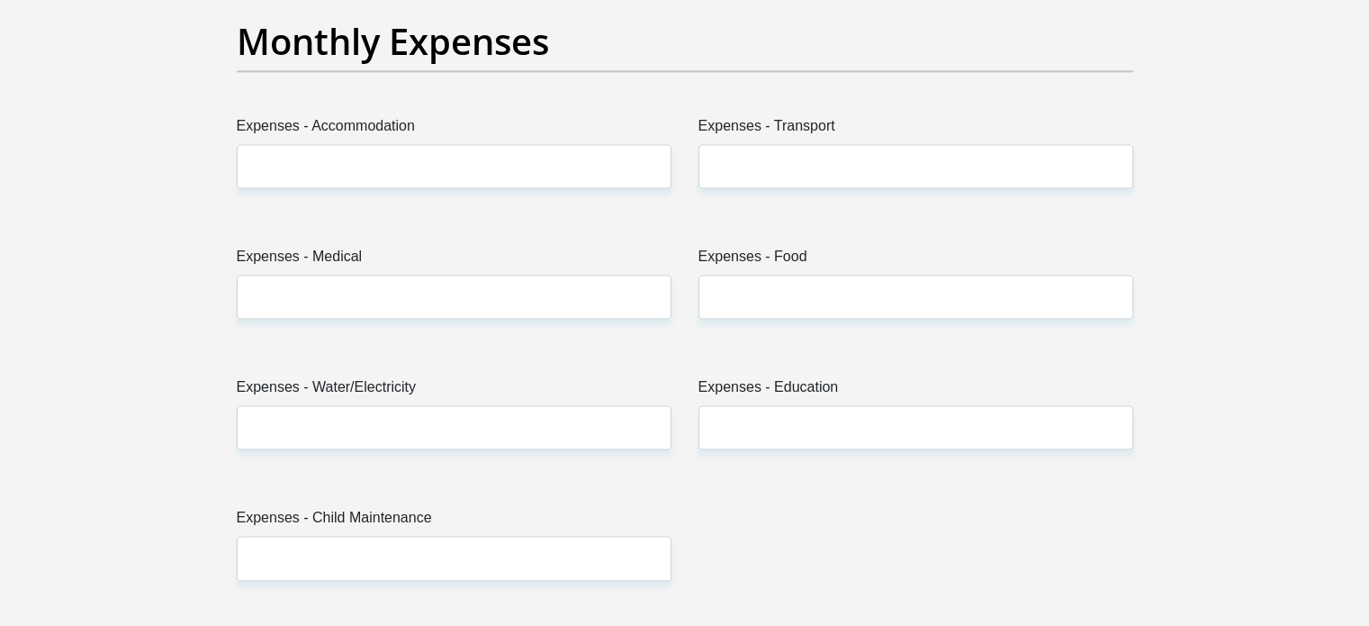
scroll to position [2643, 0]
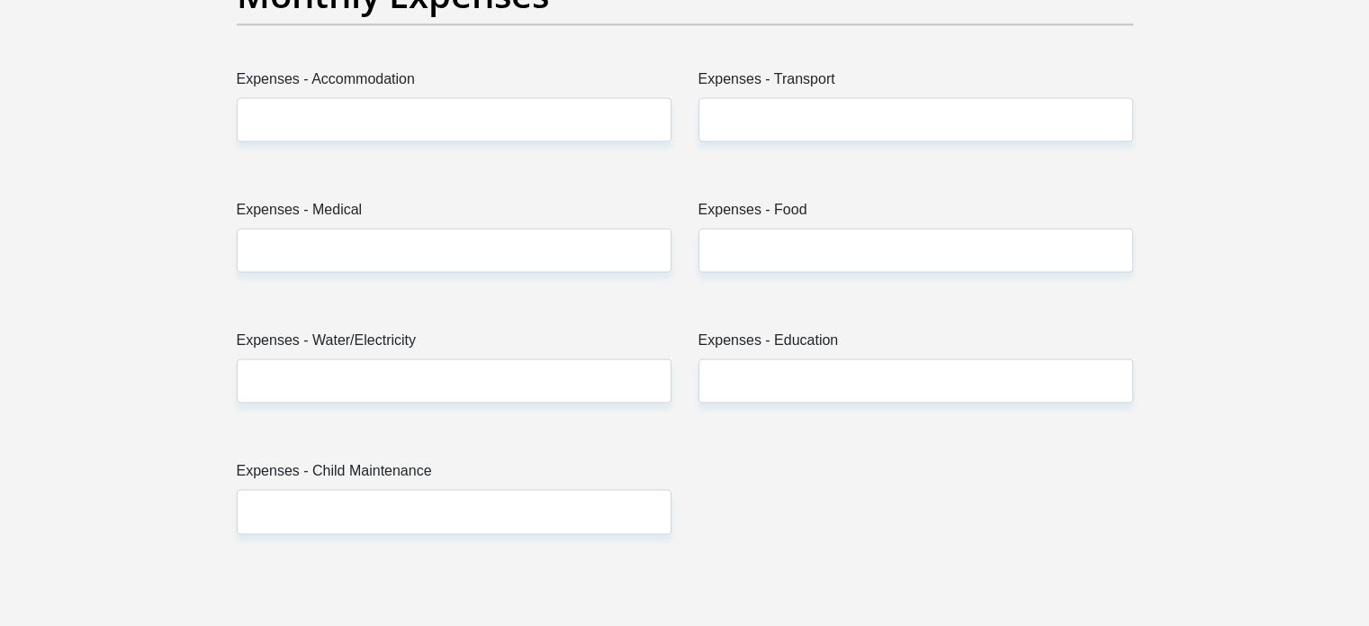
type input "12000"
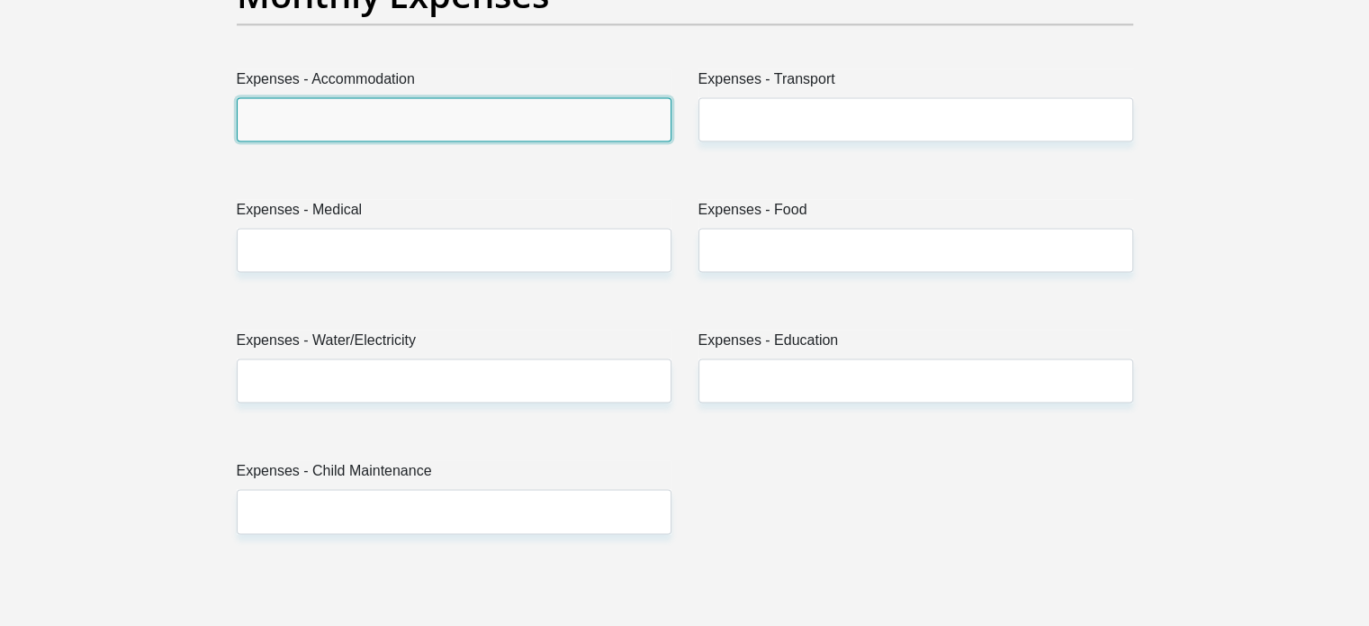
click at [385, 112] on input "Expenses - Accommodation" at bounding box center [454, 119] width 435 height 44
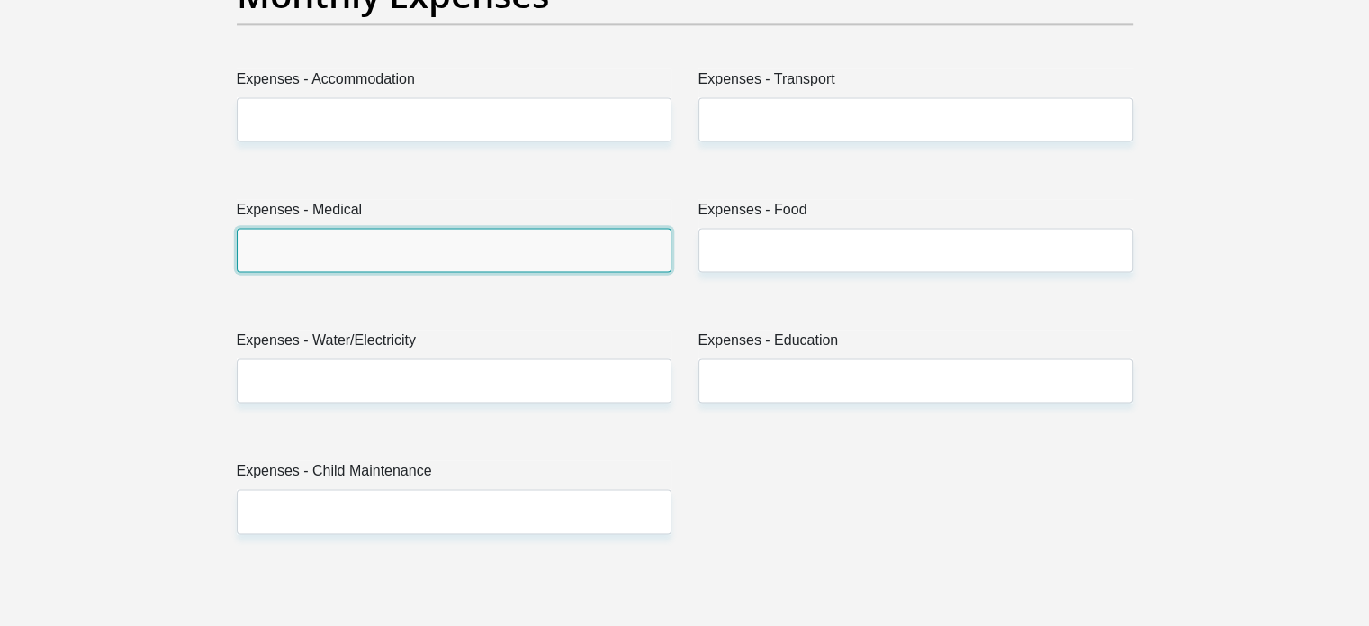
click at [353, 260] on input "Expenses - Medical" at bounding box center [454, 250] width 435 height 44
type input "2216"
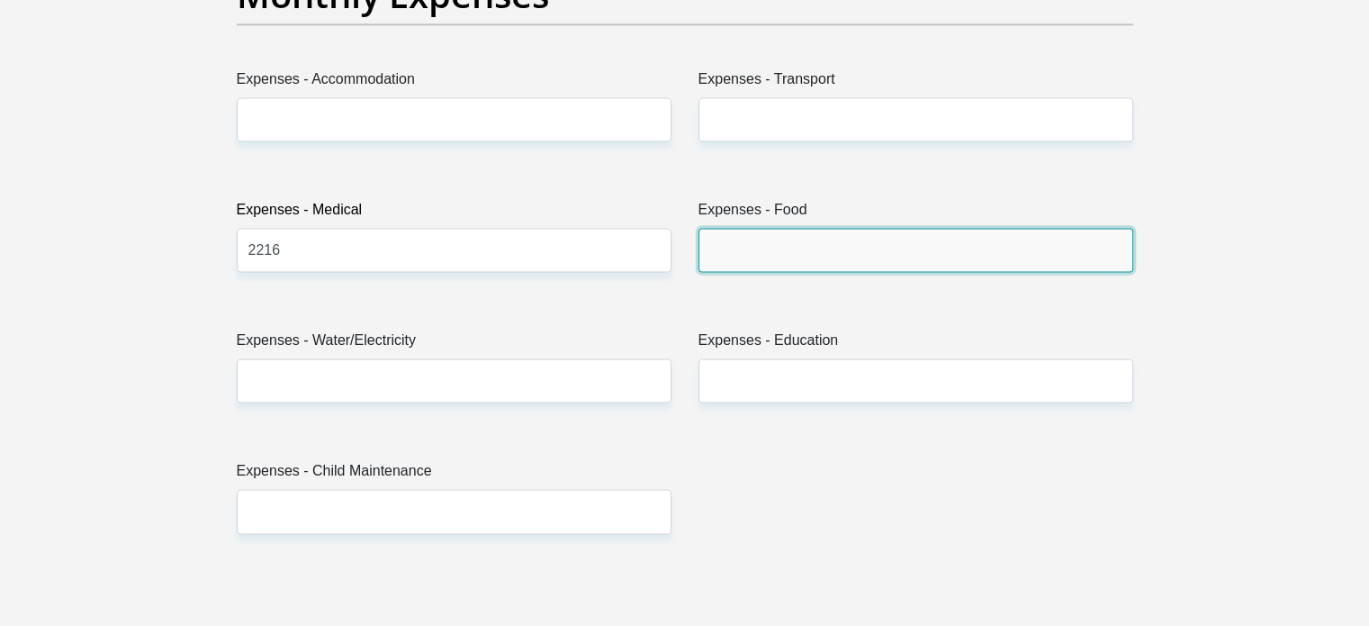
click at [765, 240] on input "Expenses - Food" at bounding box center [916, 250] width 435 height 44
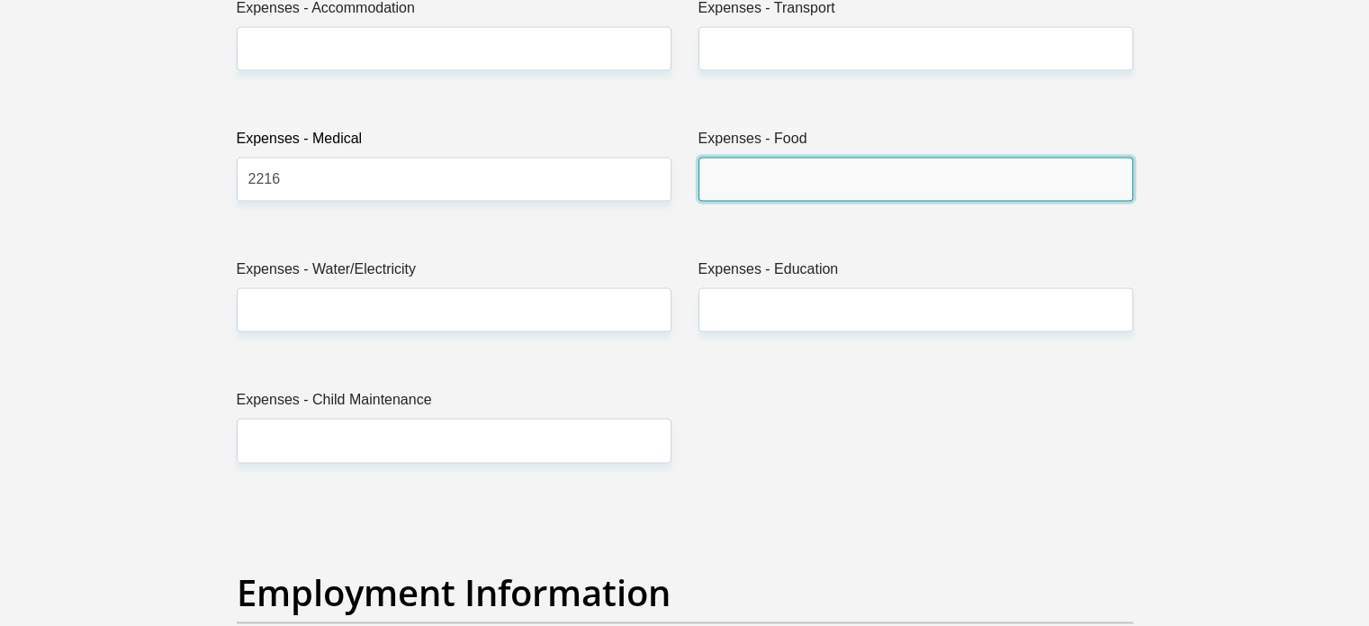
scroll to position [2719, 0]
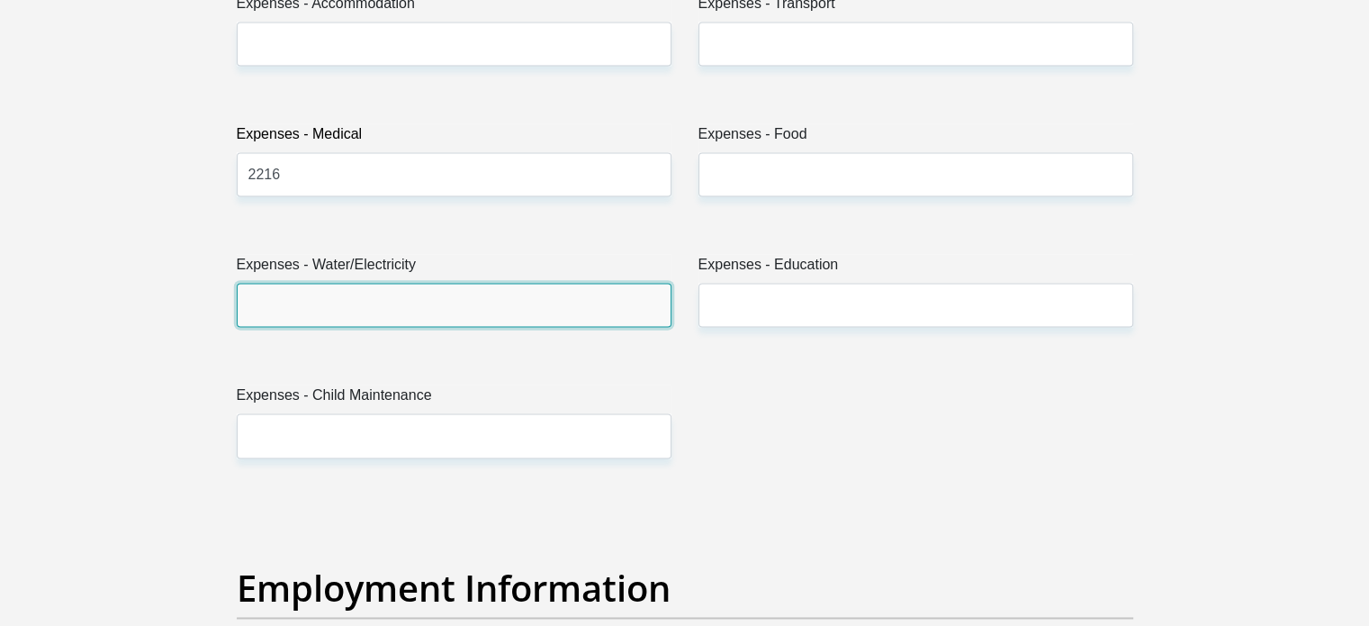
click at [483, 293] on input "Expenses - Water/Electricity" at bounding box center [454, 305] width 435 height 44
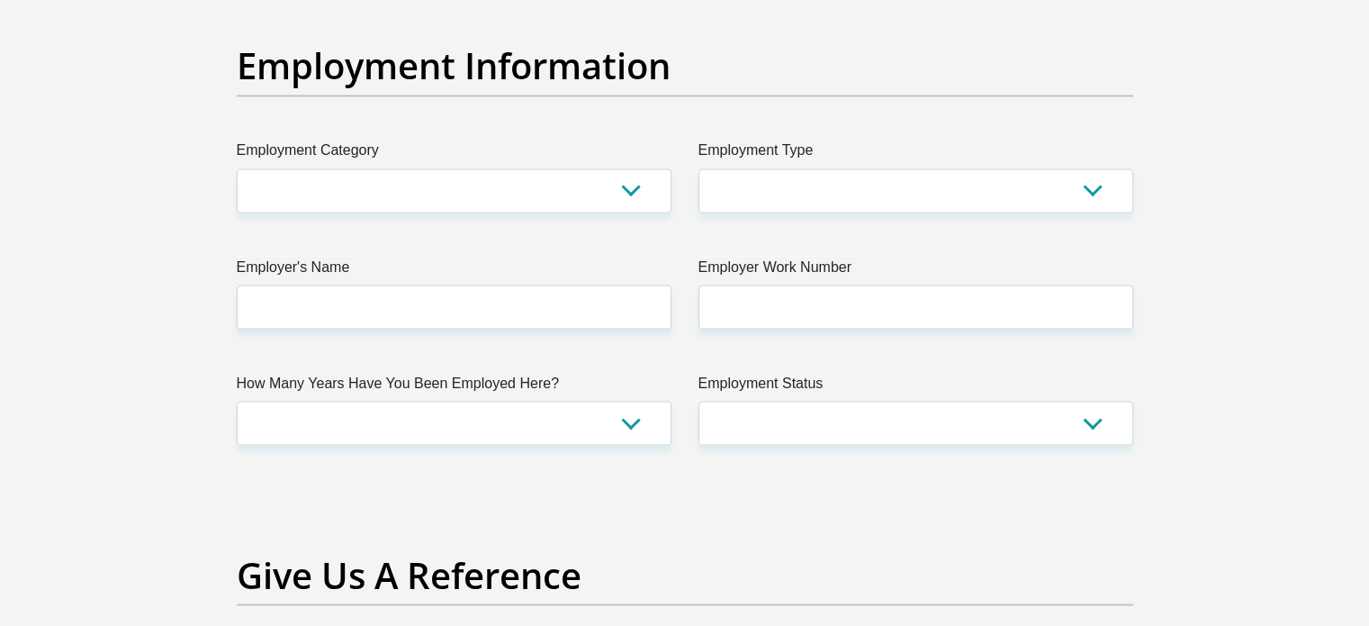
scroll to position [3251, 0]
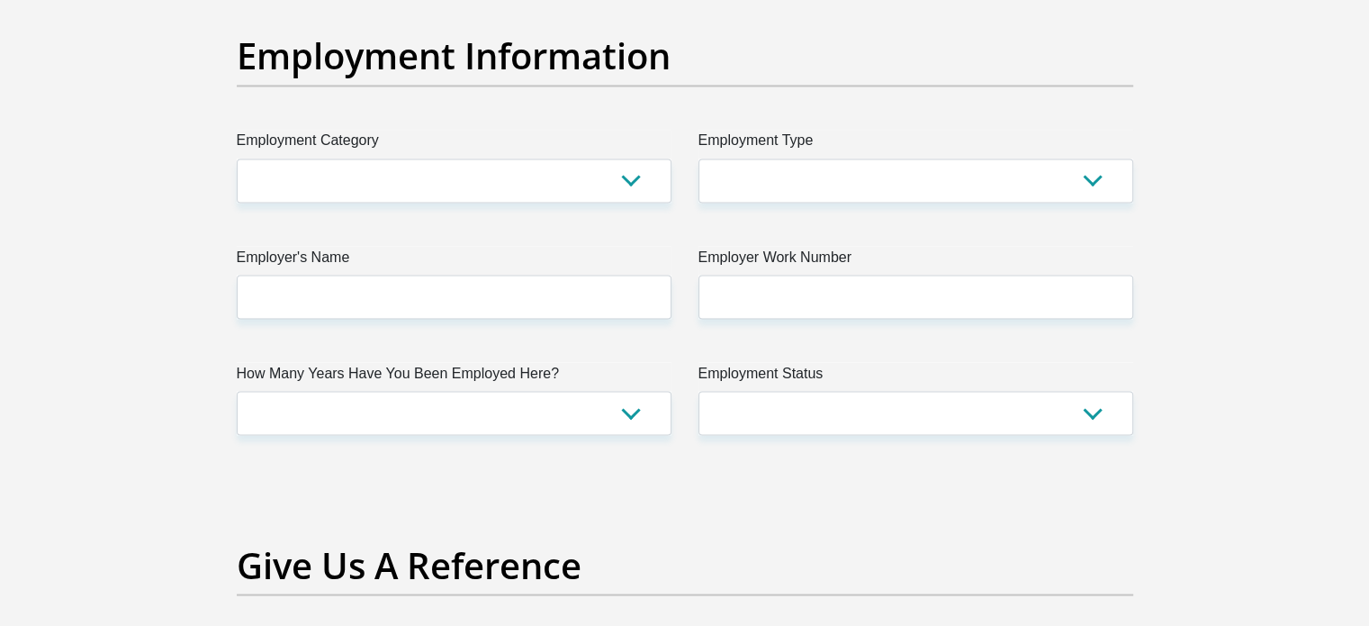
type input "3000"
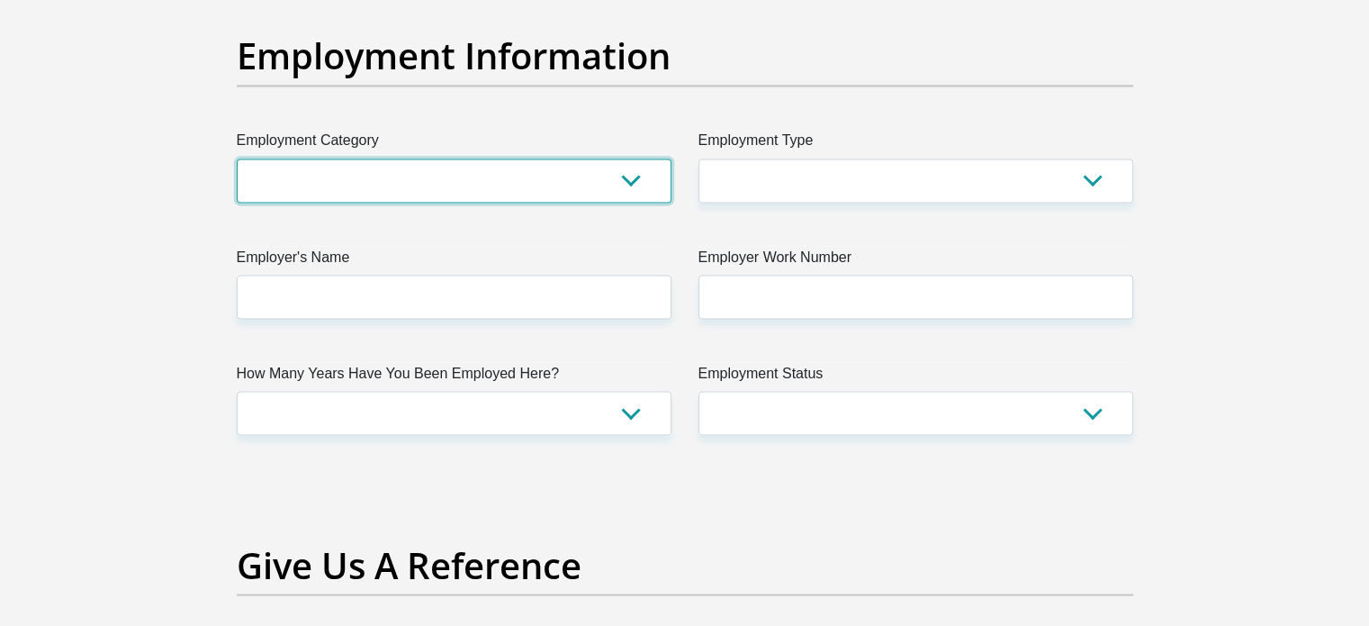
click at [342, 176] on select "AGRICULTURE ALCOHOL & TOBACCO CONSTRUCTION MATERIALS METALLURGY EQUIPMENT FOR R…" at bounding box center [454, 180] width 435 height 44
select select "14"
click at [237, 158] on select "AGRICULTURE ALCOHOL & TOBACCO CONSTRUCTION MATERIALS METALLURGY EQUIPMENT FOR R…" at bounding box center [454, 180] width 435 height 44
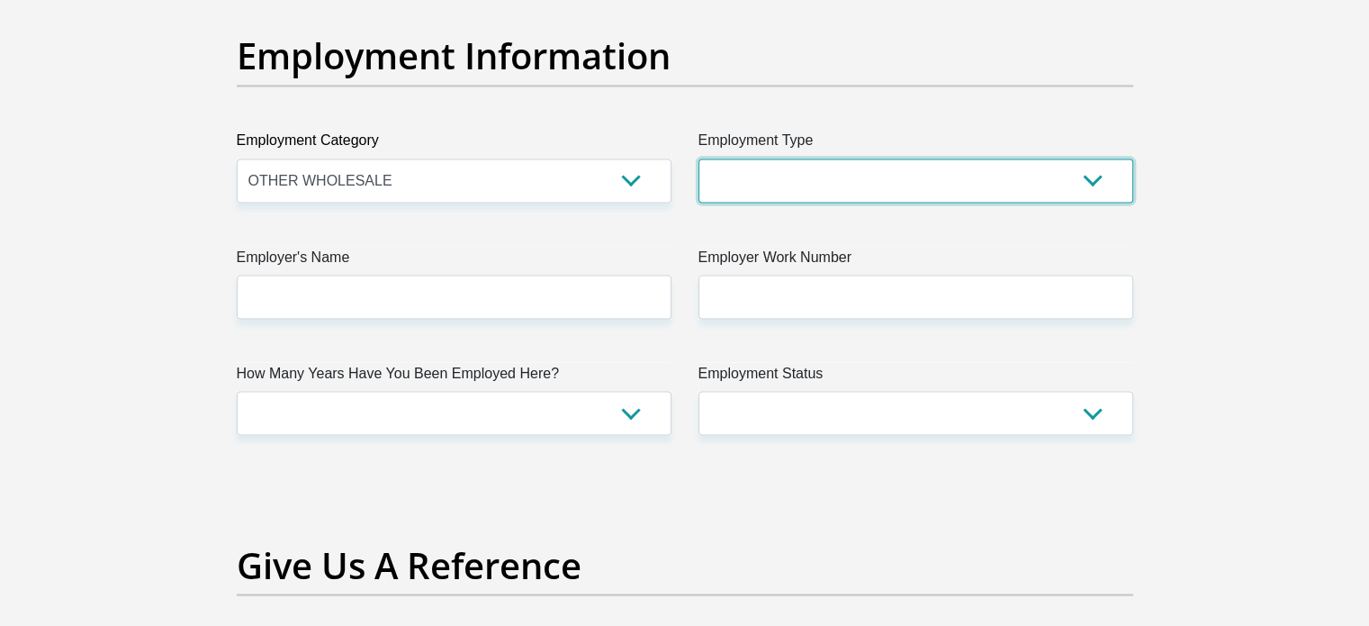
click at [871, 175] on select "College/Lecturer Craft Seller Creative Driver Executive Farmer Forces - Non Com…" at bounding box center [916, 180] width 435 height 44
click at [699, 158] on select "College/Lecturer Craft Seller Creative Driver Executive Farmer Forces - Non Com…" at bounding box center [916, 180] width 435 height 44
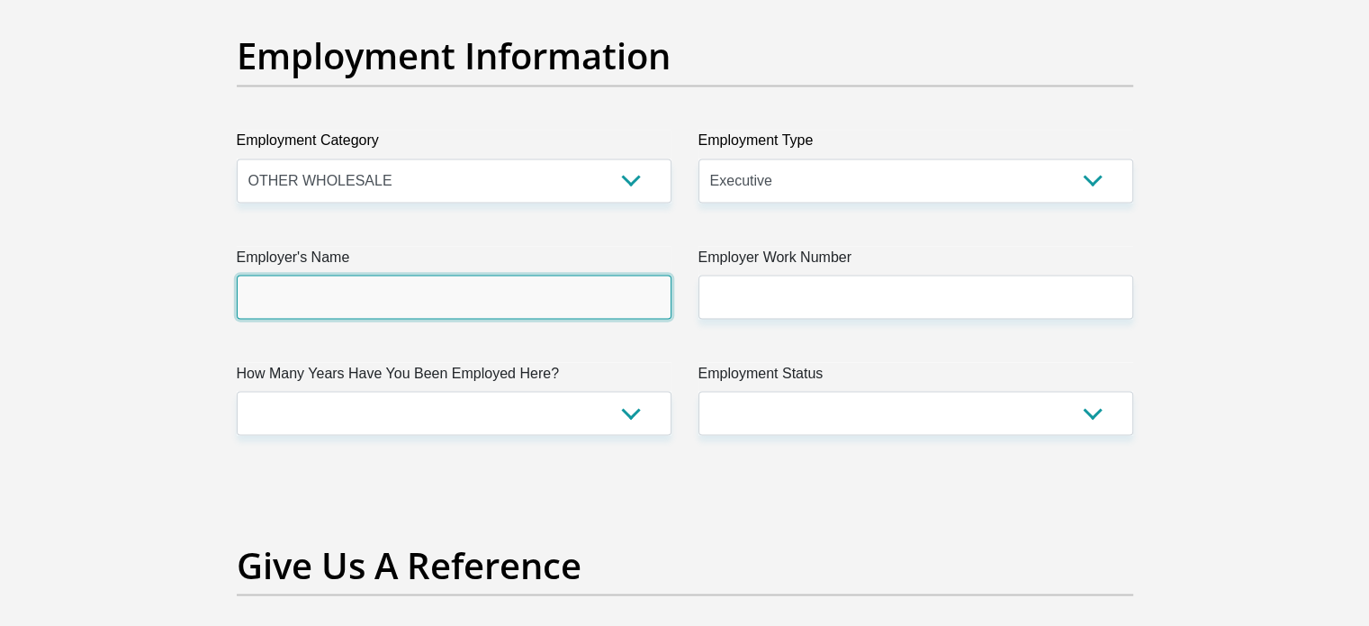
click at [465, 294] on input "Employer's Name" at bounding box center [454, 297] width 435 height 44
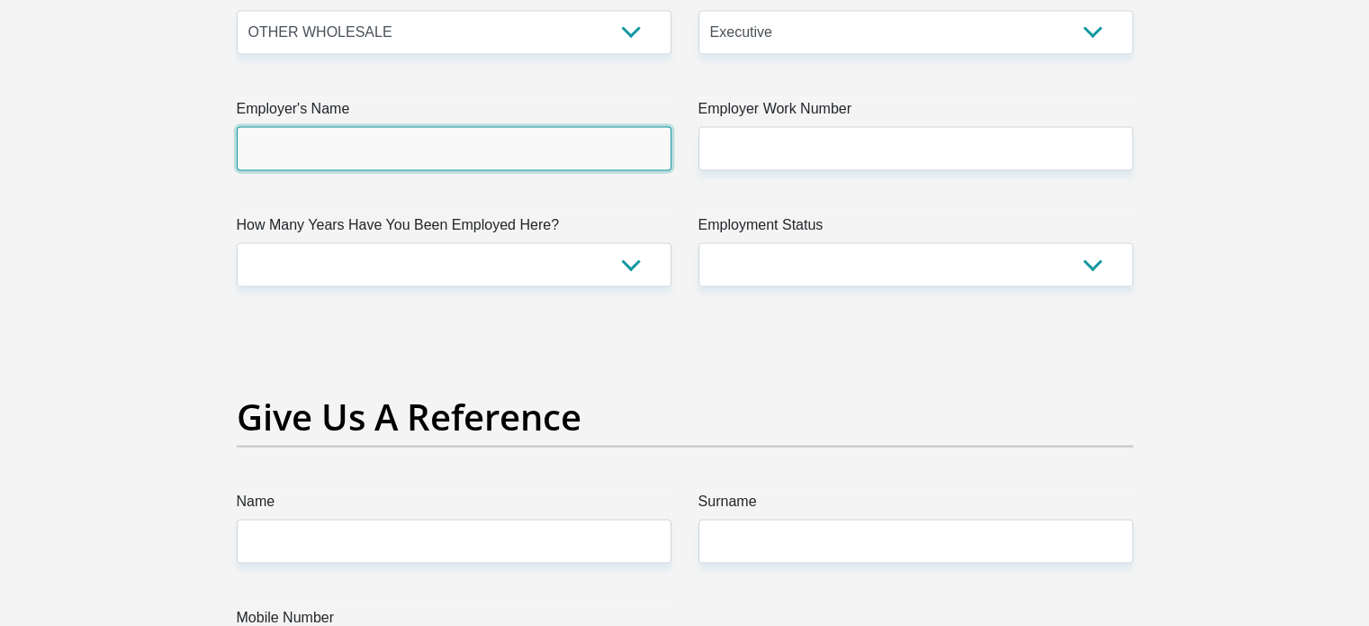
scroll to position [3401, 0]
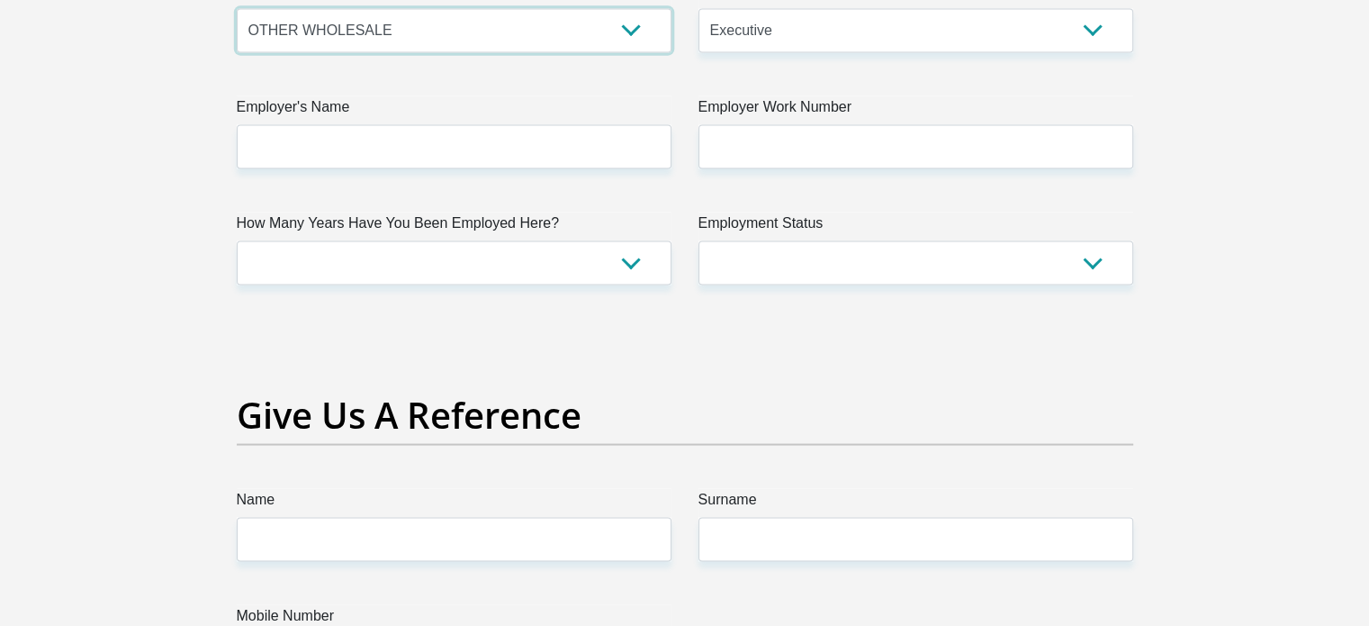
click at [587, 32] on select "AGRICULTURE ALCOHOL & TOBACCO CONSTRUCTION MATERIALS METALLURGY EQUIPMENT FOR R…" at bounding box center [454, 30] width 435 height 44
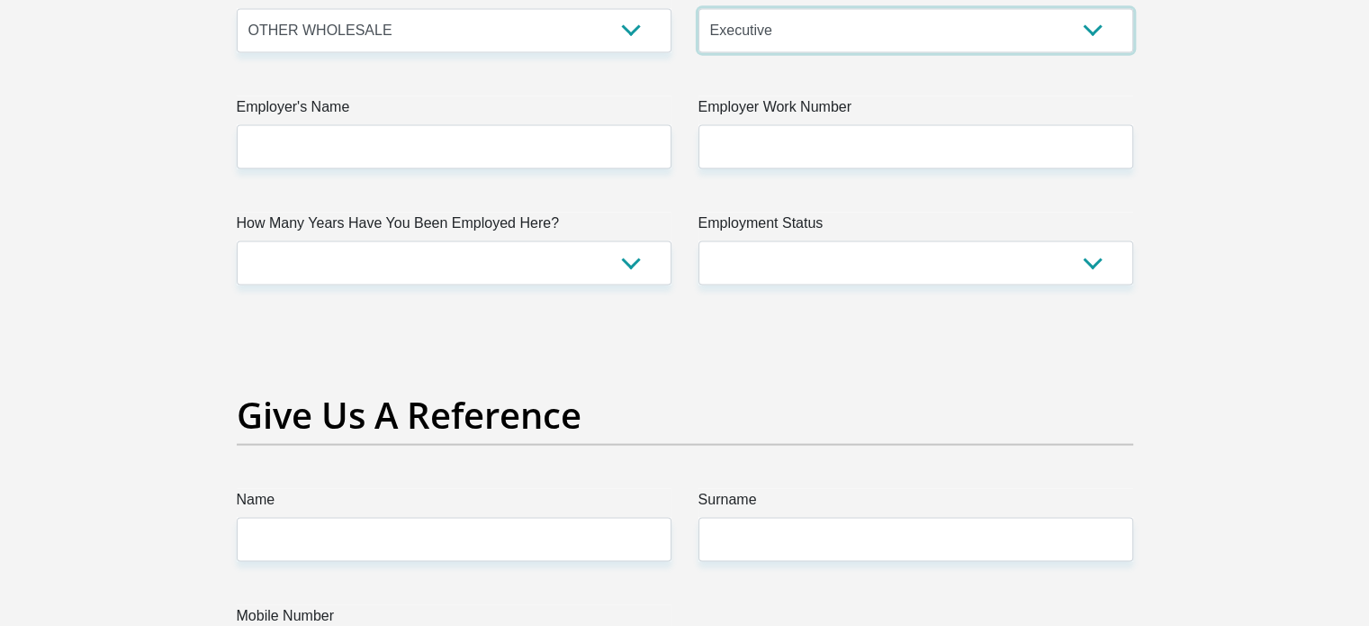
click at [713, 24] on select "College/Lecturer Craft Seller Creative Driver Executive Farmer Forces - Non Com…" at bounding box center [916, 30] width 435 height 44
select select "Self-Employed"
click at [699, 8] on select "College/Lecturer Craft Seller Creative Driver Executive Farmer Forces - Non Com…" at bounding box center [916, 30] width 435 height 44
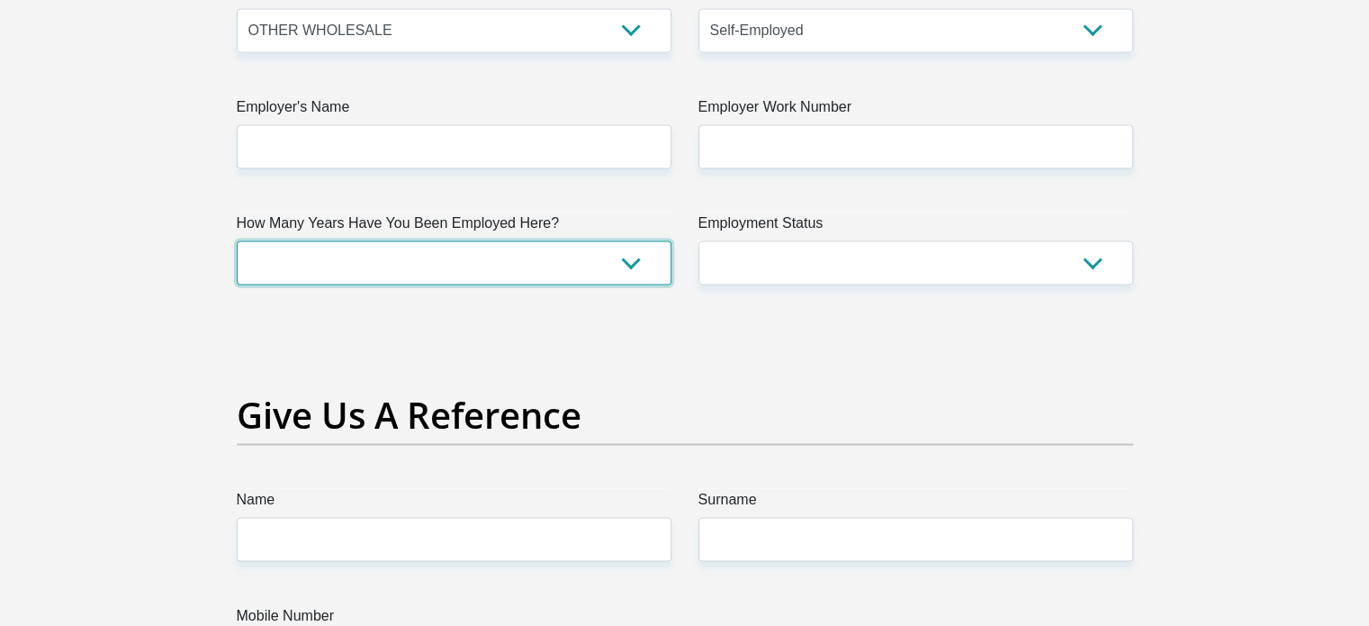
click at [552, 271] on select "less than 1 year 1-3 years 3-5 years 5+ years" at bounding box center [454, 262] width 435 height 44
click at [237, 240] on select "less than 1 year 1-3 years 3-5 years 5+ years" at bounding box center [454, 262] width 435 height 44
click at [460, 266] on select "less than 1 year 1-3 years 3-5 years 5+ years" at bounding box center [454, 262] width 435 height 44
select select "48"
click at [237, 240] on select "less than 1 year 1-3 years 3-5 years 5+ years" at bounding box center [454, 262] width 435 height 44
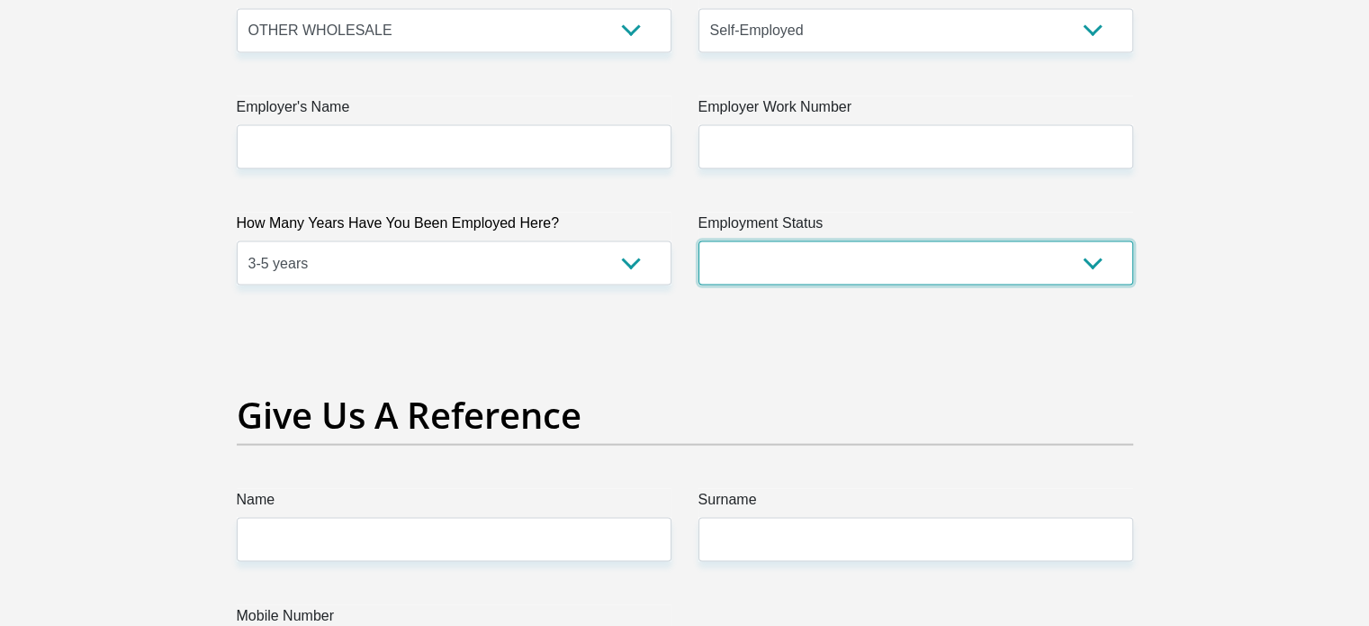
click at [790, 259] on select "Permanent/Full-time Part-time/Casual [DEMOGRAPHIC_DATA] Worker Self-Employed Ho…" at bounding box center [916, 262] width 435 height 44
select select "1"
click at [699, 240] on select "Permanent/Full-time Part-time/Casual [DEMOGRAPHIC_DATA] Worker Self-Employed Ho…" at bounding box center [916, 262] width 435 height 44
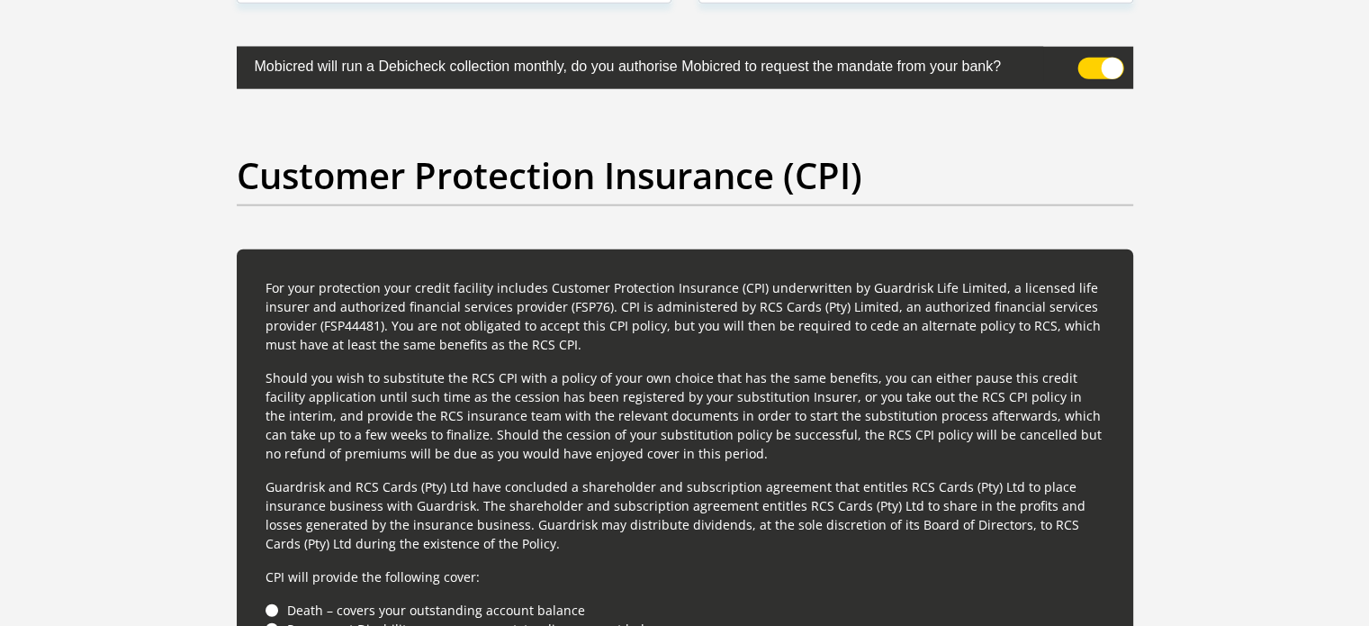
scroll to position [5145, 0]
